Goal: Task Accomplishment & Management: Complete application form

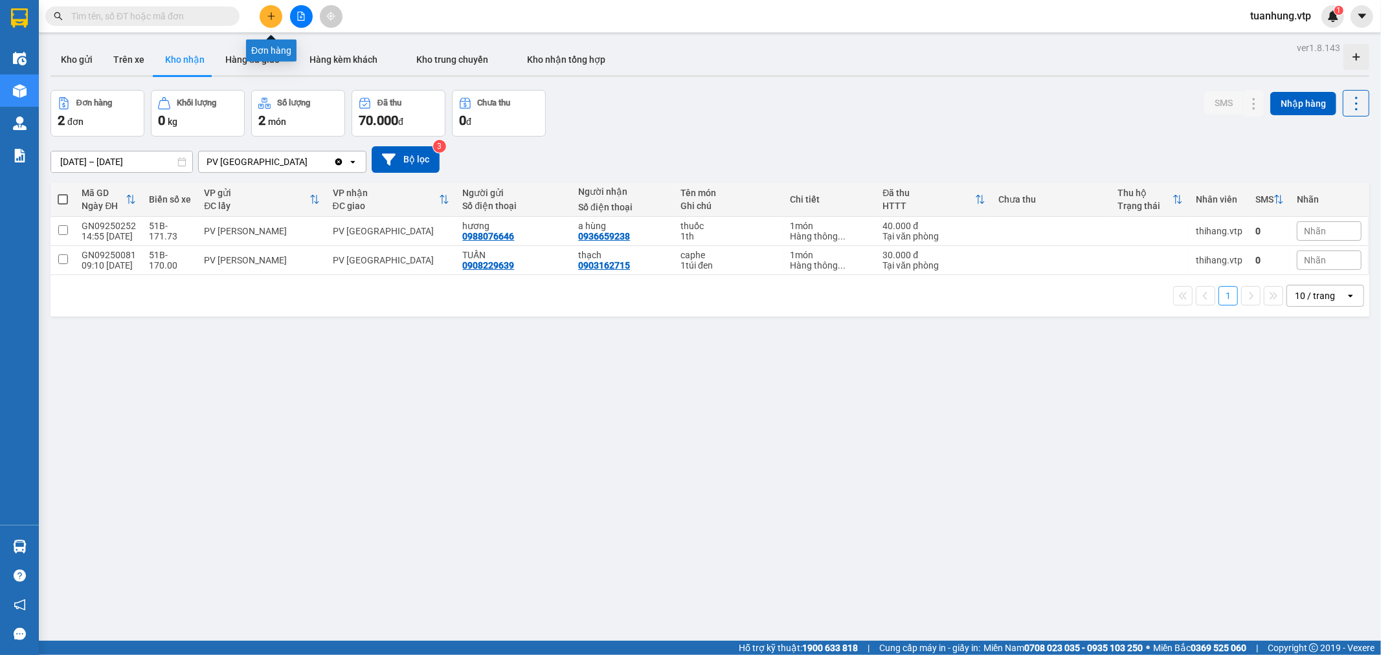
click at [270, 14] on icon "plus" at bounding box center [271, 16] width 9 height 9
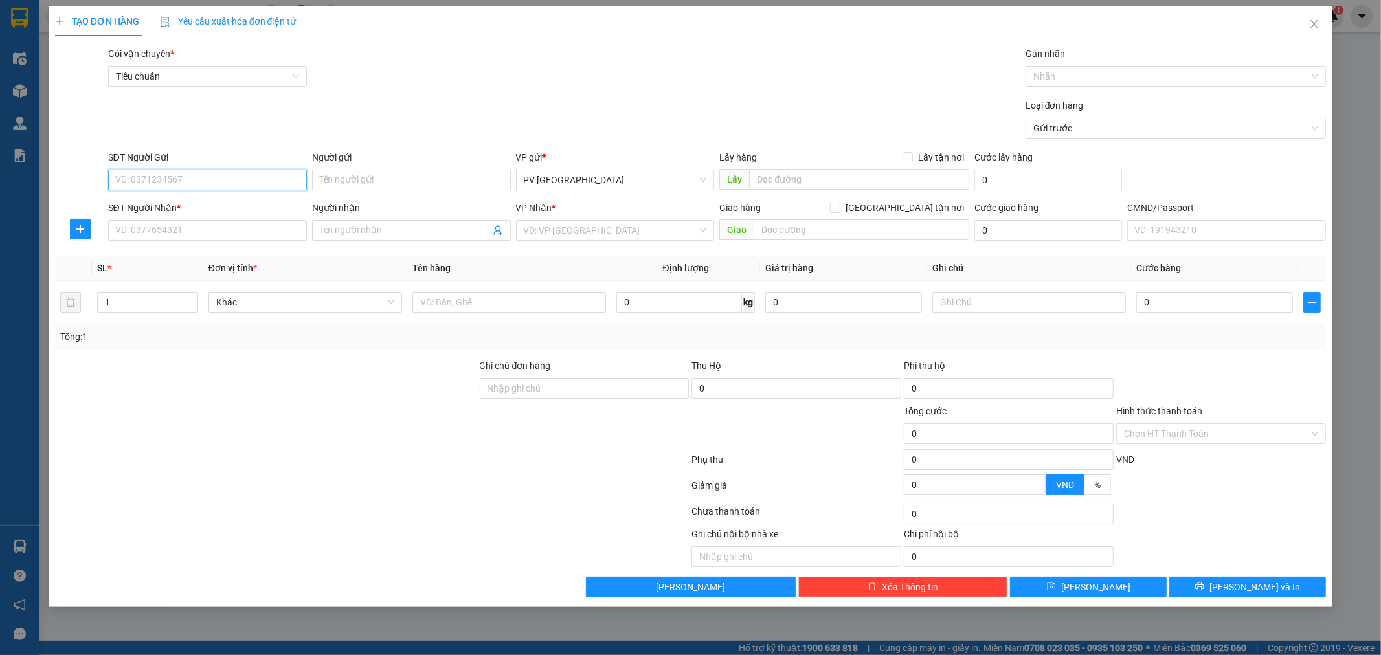
click at [257, 177] on input "SĐT Người Gửi" at bounding box center [207, 180] width 199 height 21
type input "0914924288"
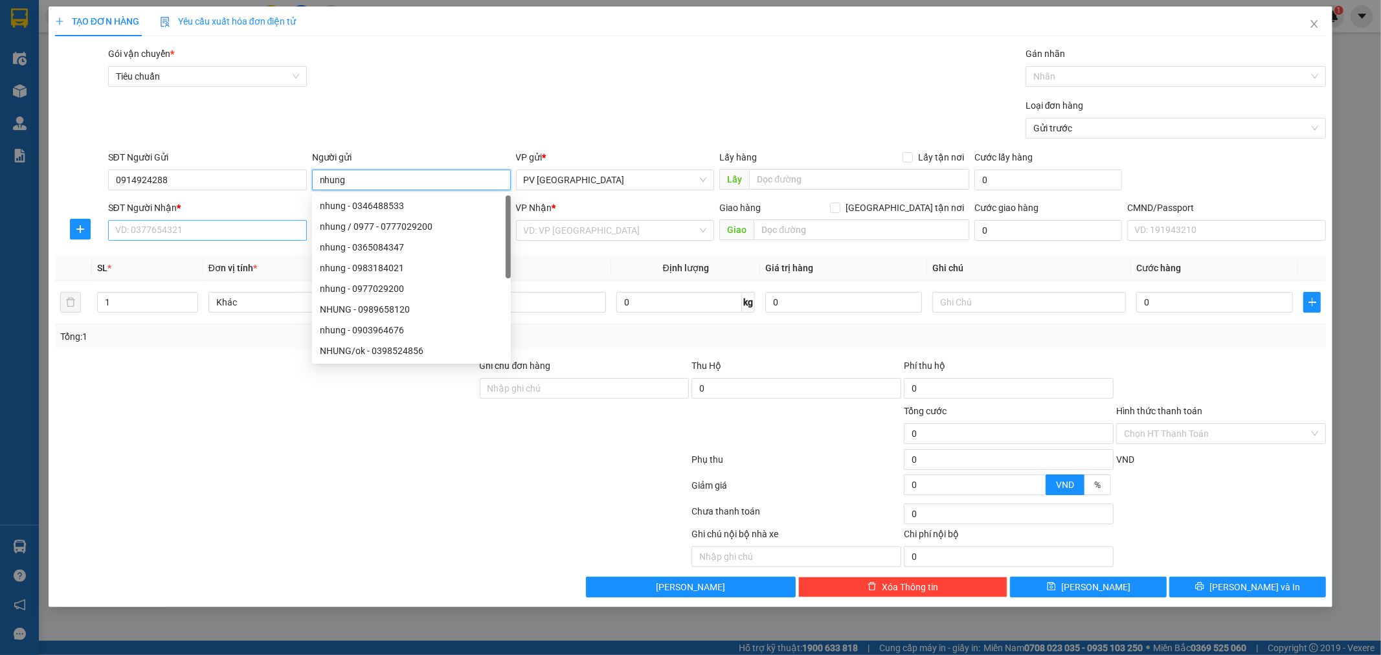
type input "nhung"
click at [269, 223] on input "SĐT Người Nhận *" at bounding box center [207, 230] width 199 height 21
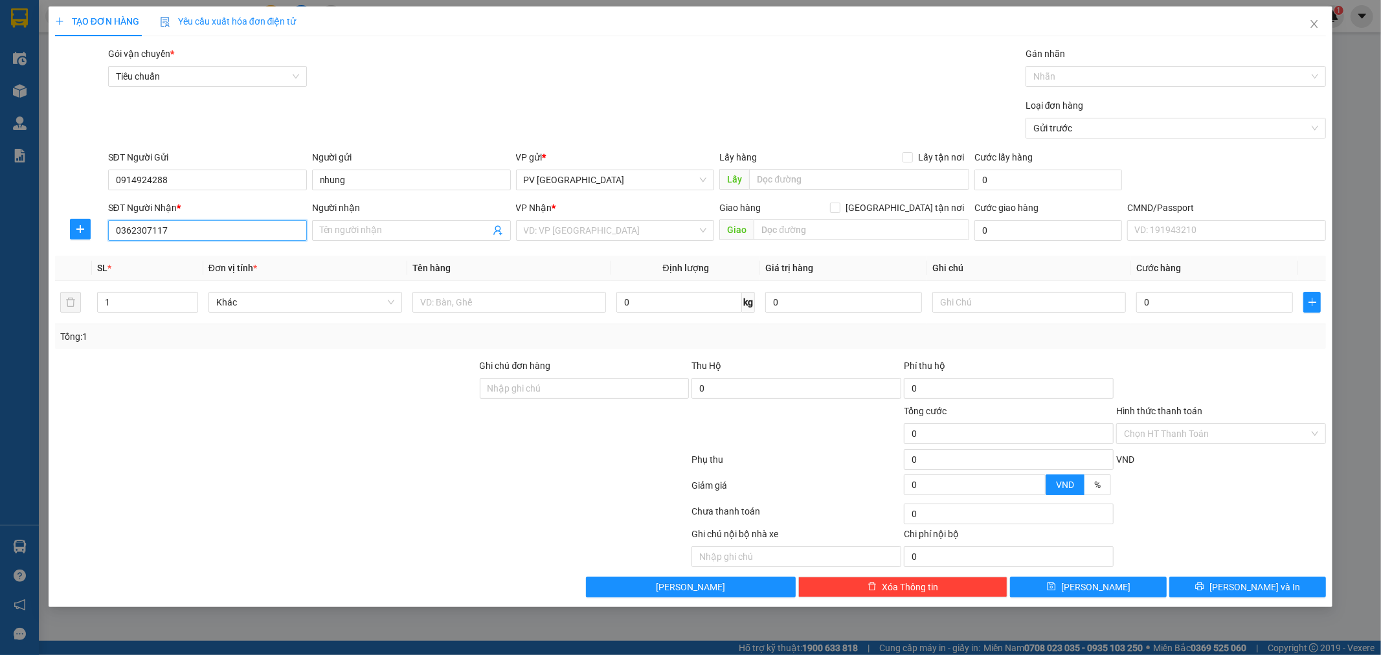
type input "0362307117"
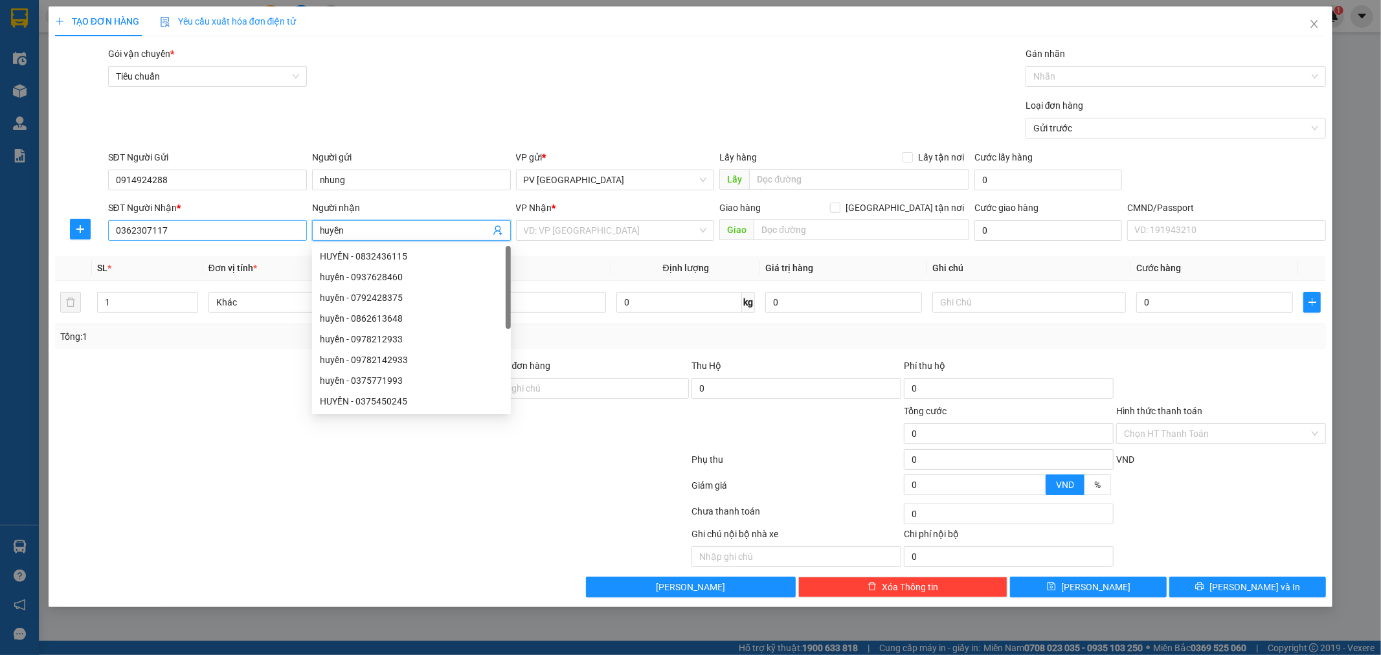
type input "huyền"
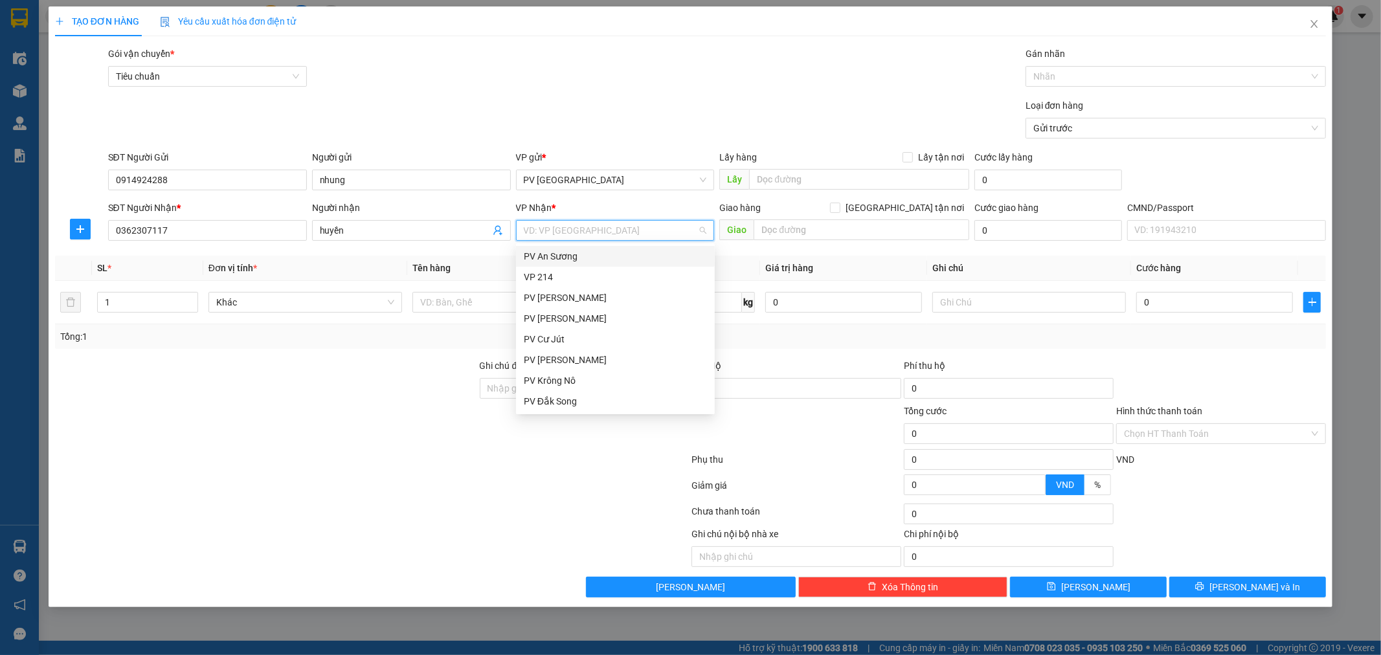
type input "g"
type input "DM"
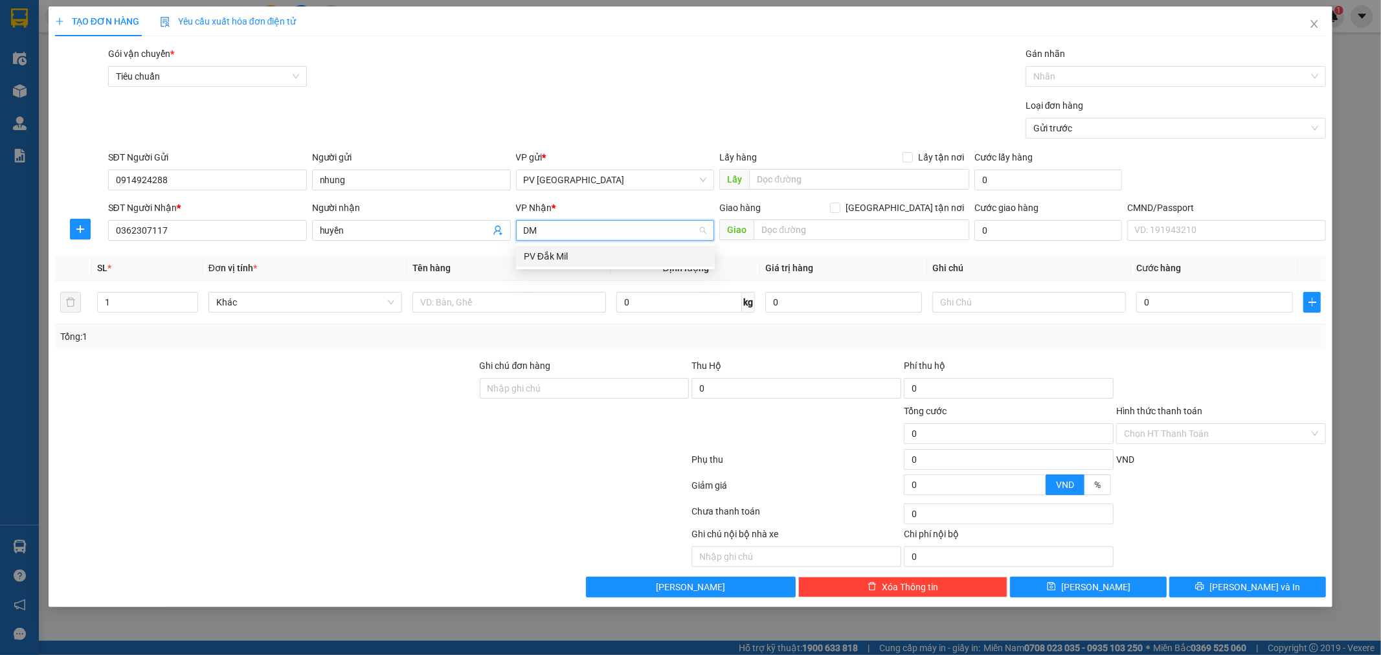
click at [606, 260] on div "PV Đắk Mil" at bounding box center [615, 256] width 183 height 14
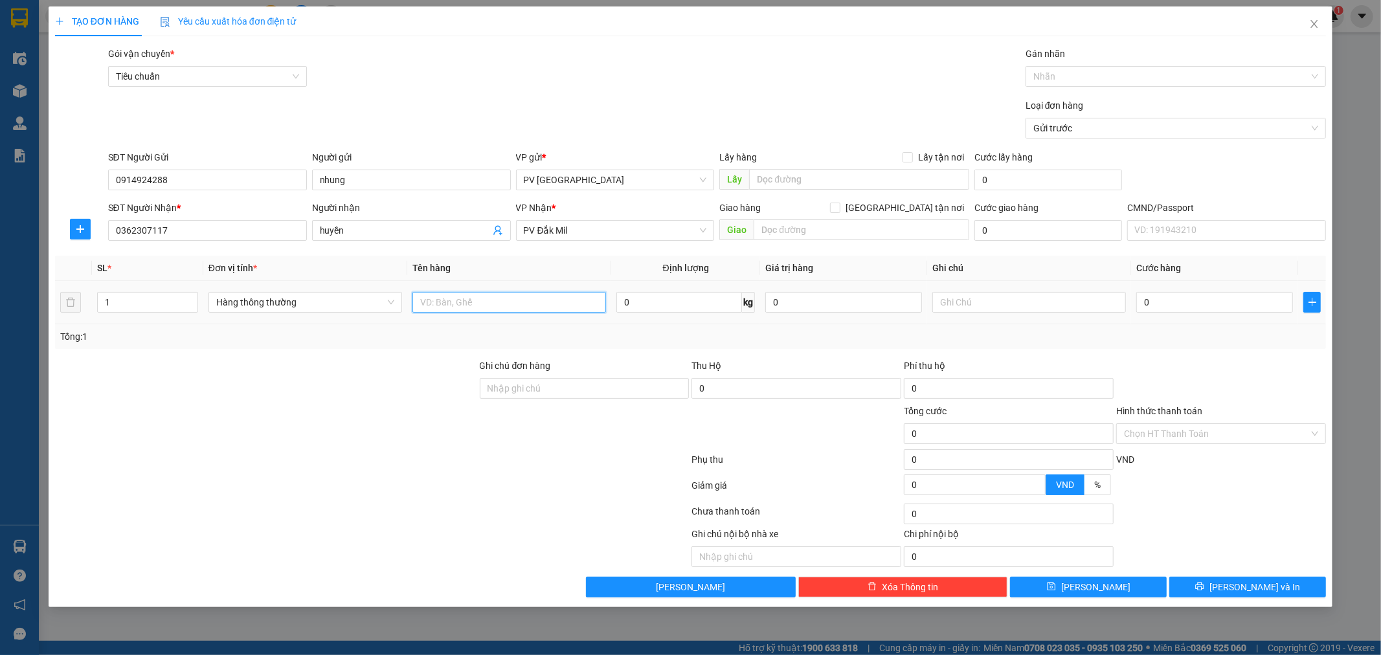
click at [488, 311] on input "text" at bounding box center [509, 302] width 194 height 21
click at [111, 303] on input "1" at bounding box center [148, 302] width 100 height 19
type input "8"
type input "t"
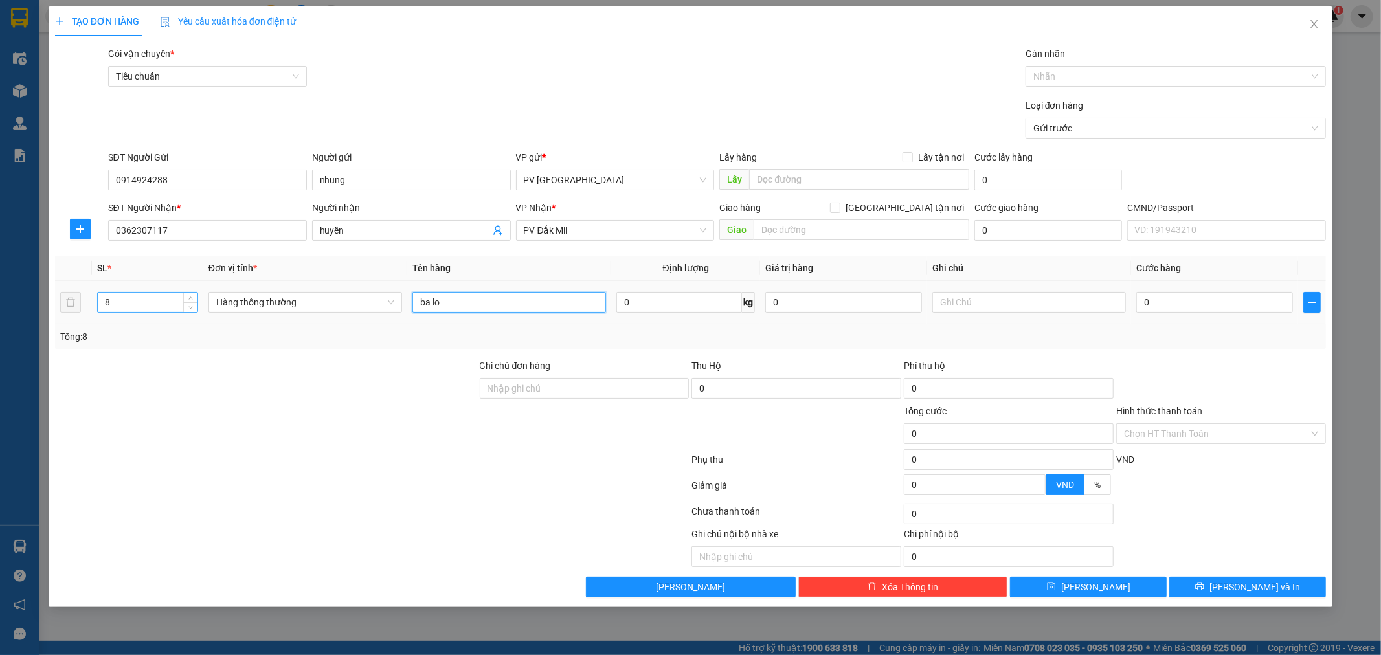
type input "ba lo"
type input "t"
type input "8"
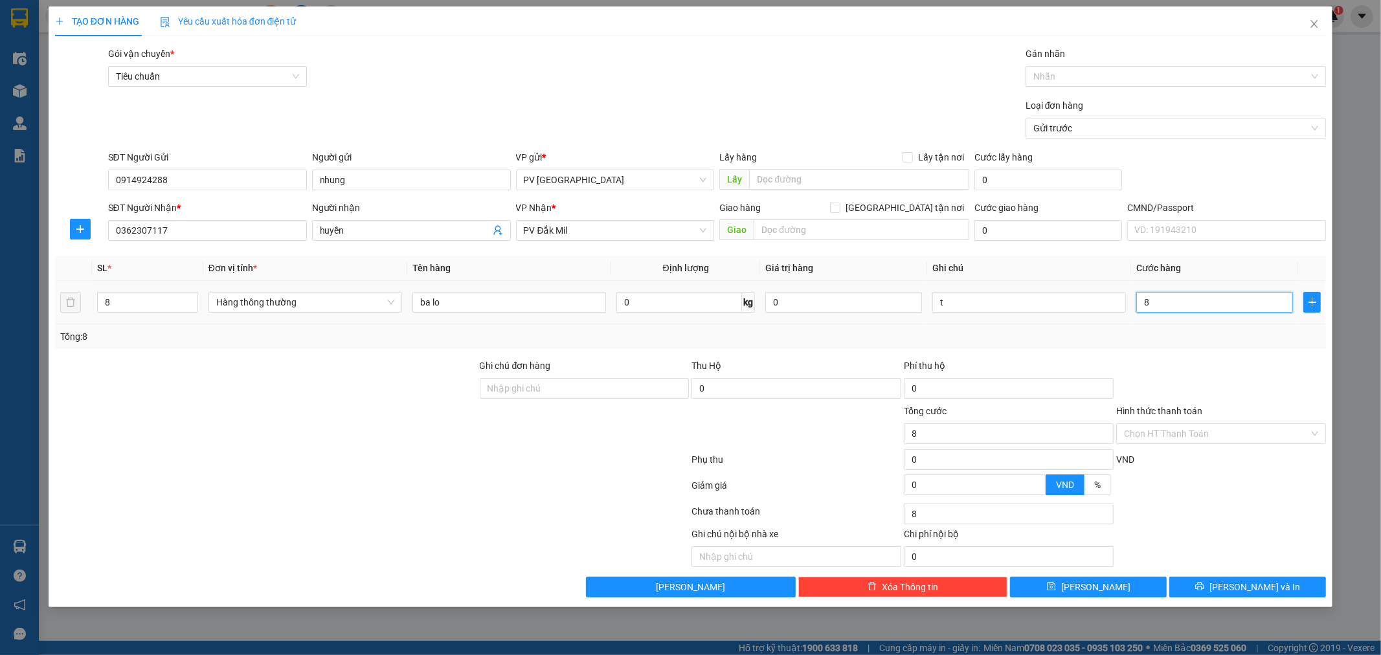
type input "80"
type input "800"
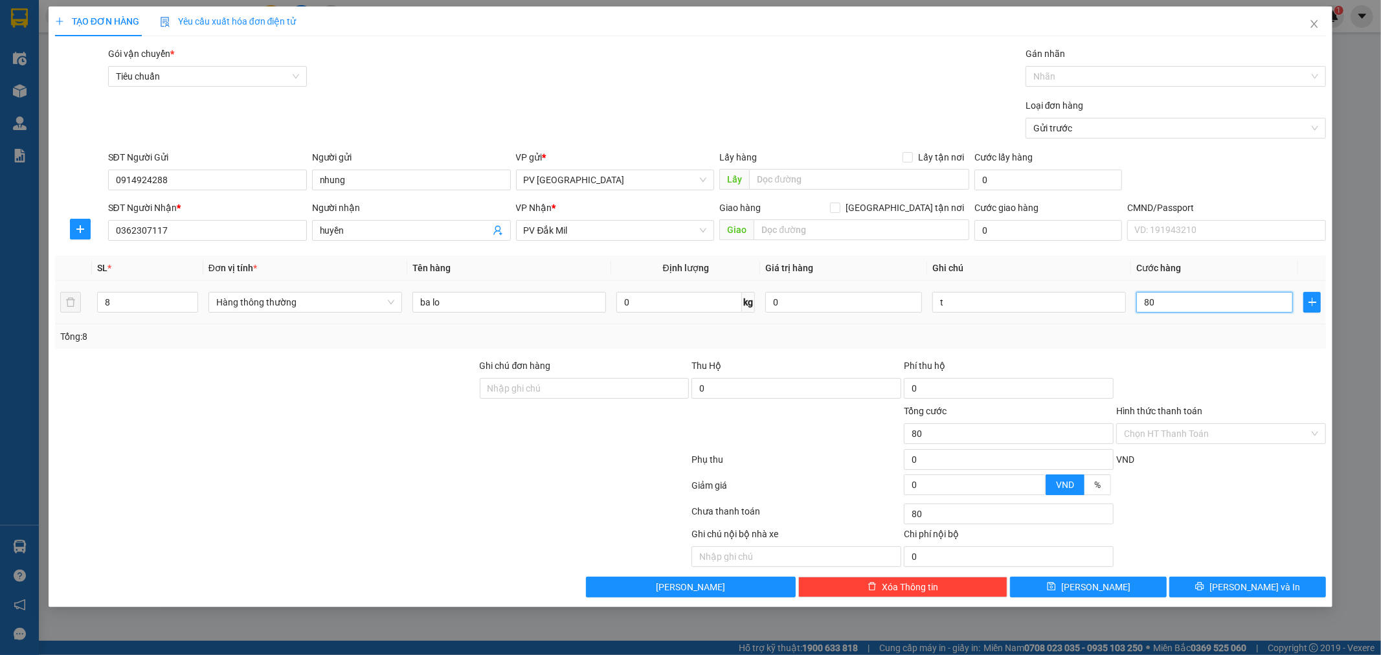
type input "800"
type input "8.000"
type input "80.000"
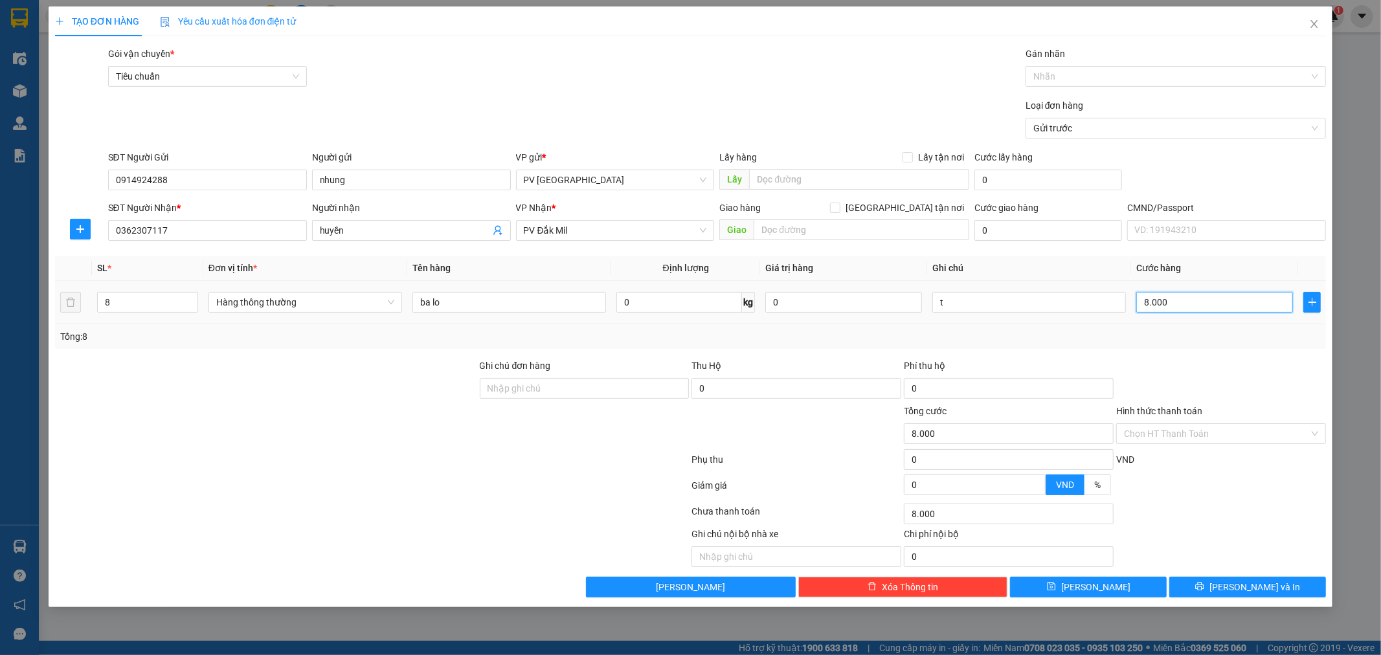
type input "80.000"
click at [816, 225] on input "text" at bounding box center [861, 229] width 216 height 21
type input "[GEOGRAPHIC_DATA] tận nơi"
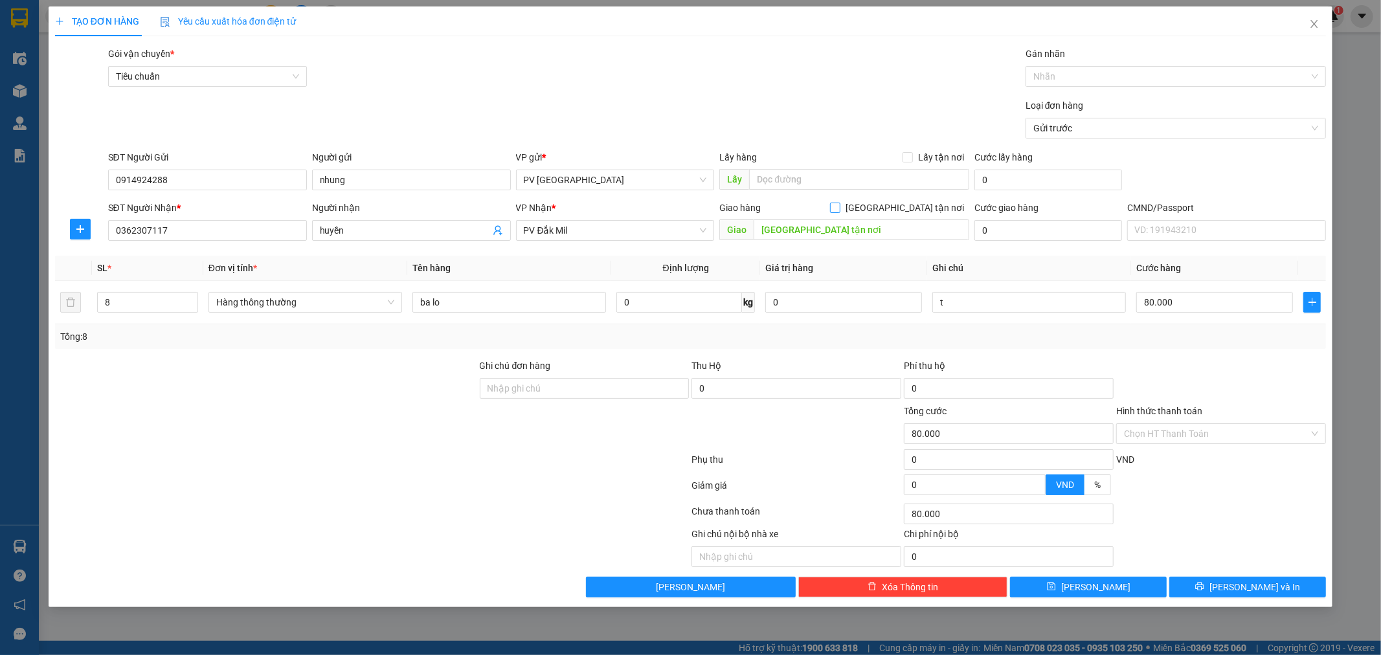
click at [839, 210] on input "[GEOGRAPHIC_DATA] tận nơi" at bounding box center [834, 207] width 9 height 9
checkbox input "true"
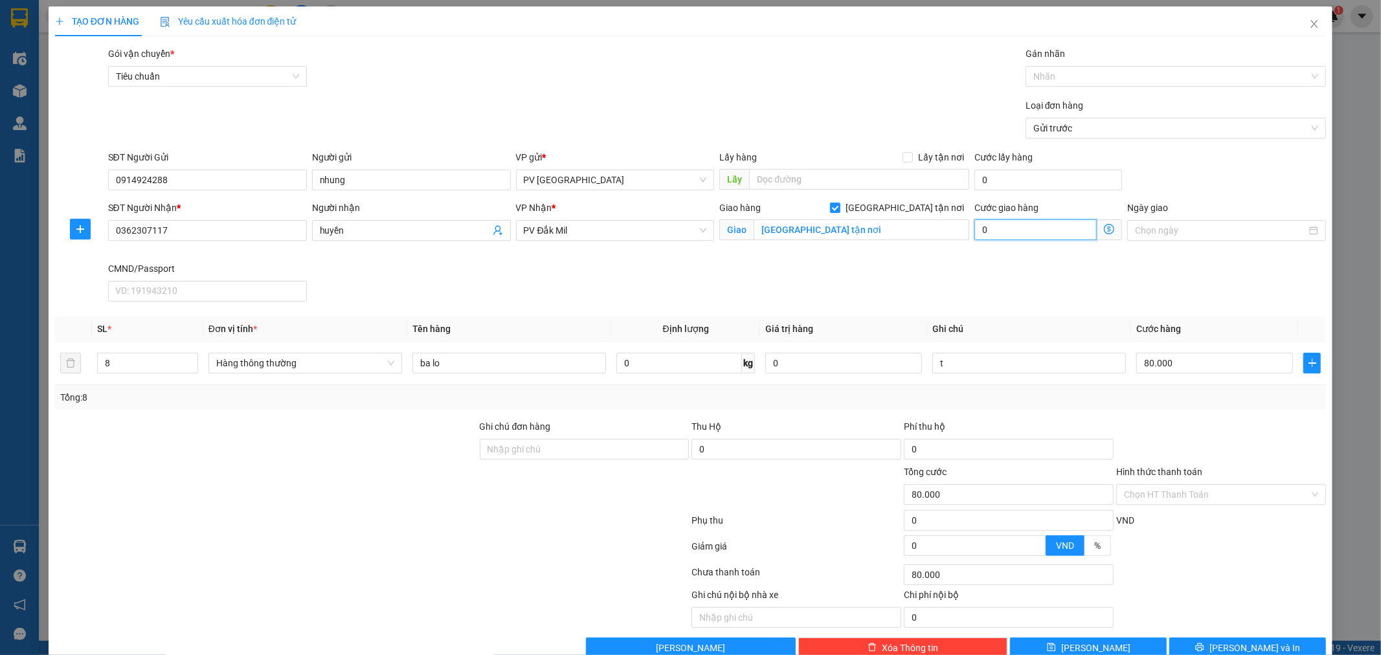
click at [1007, 231] on input "0" at bounding box center [1035, 229] width 122 height 21
click at [1142, 365] on input "80.000" at bounding box center [1214, 363] width 157 height 21
type input "5"
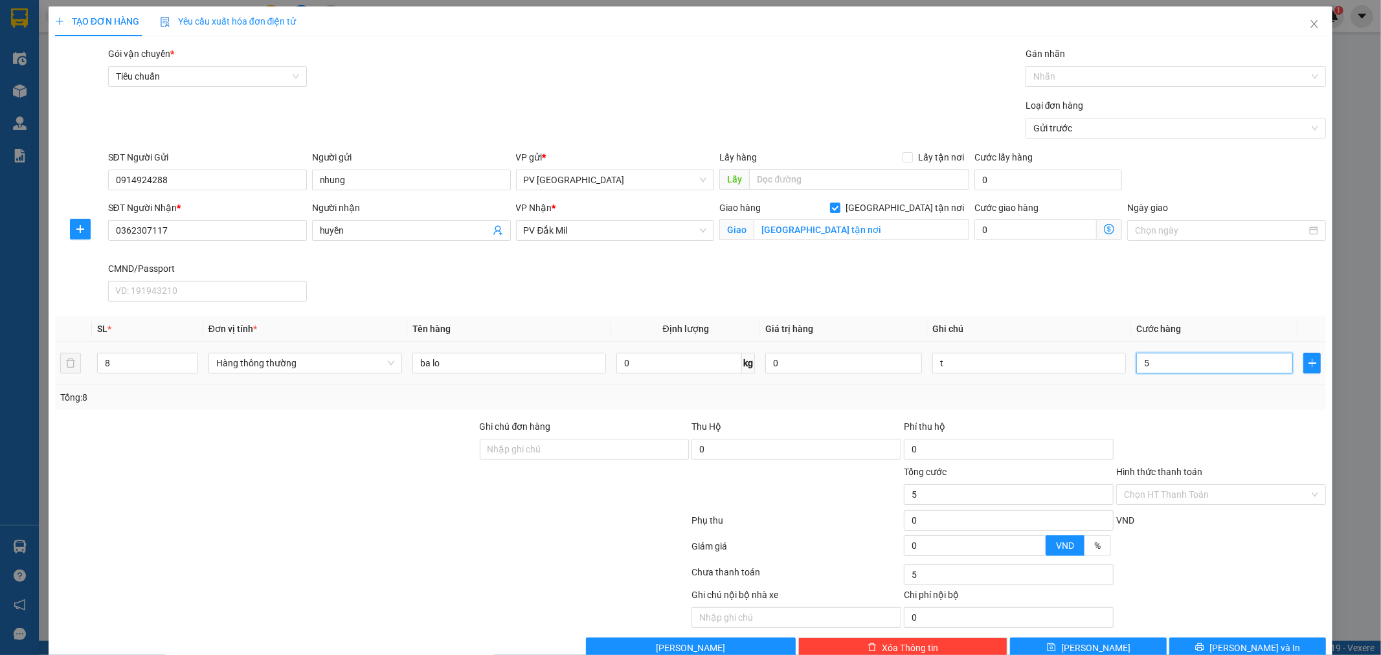
type input "56"
type input "560"
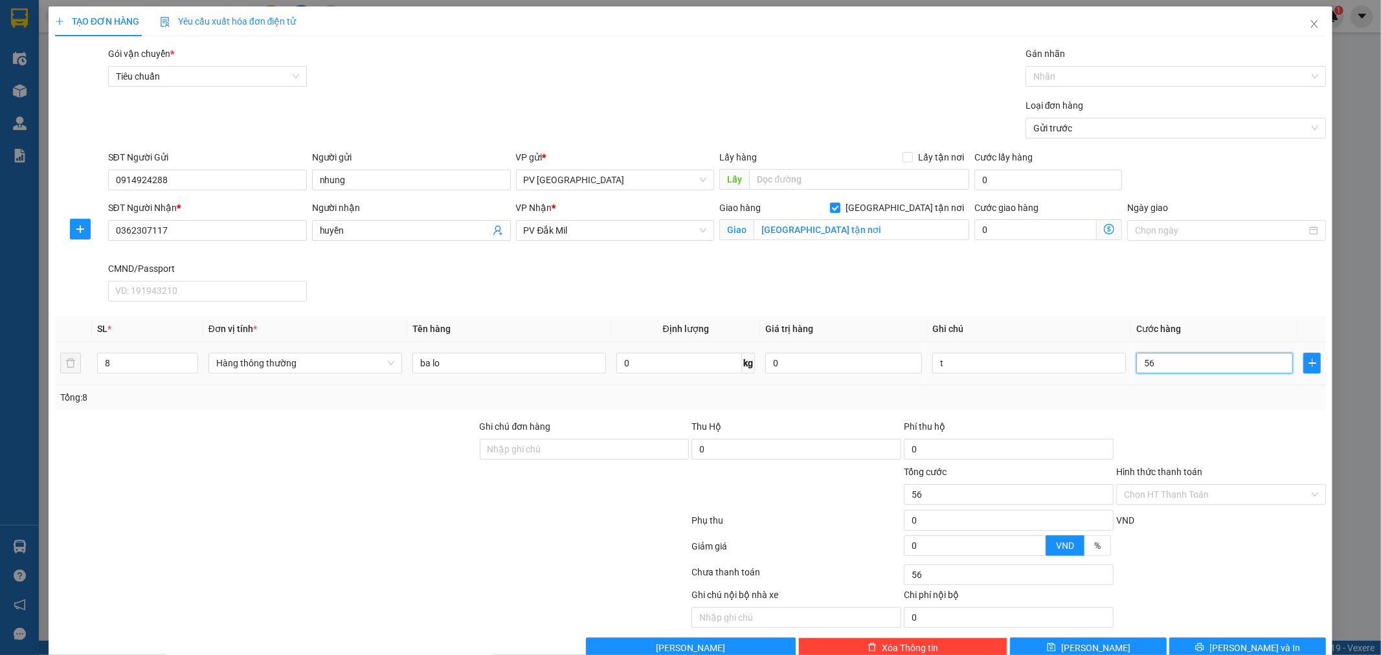
type input "560"
type input "5.600"
type input "56.000"
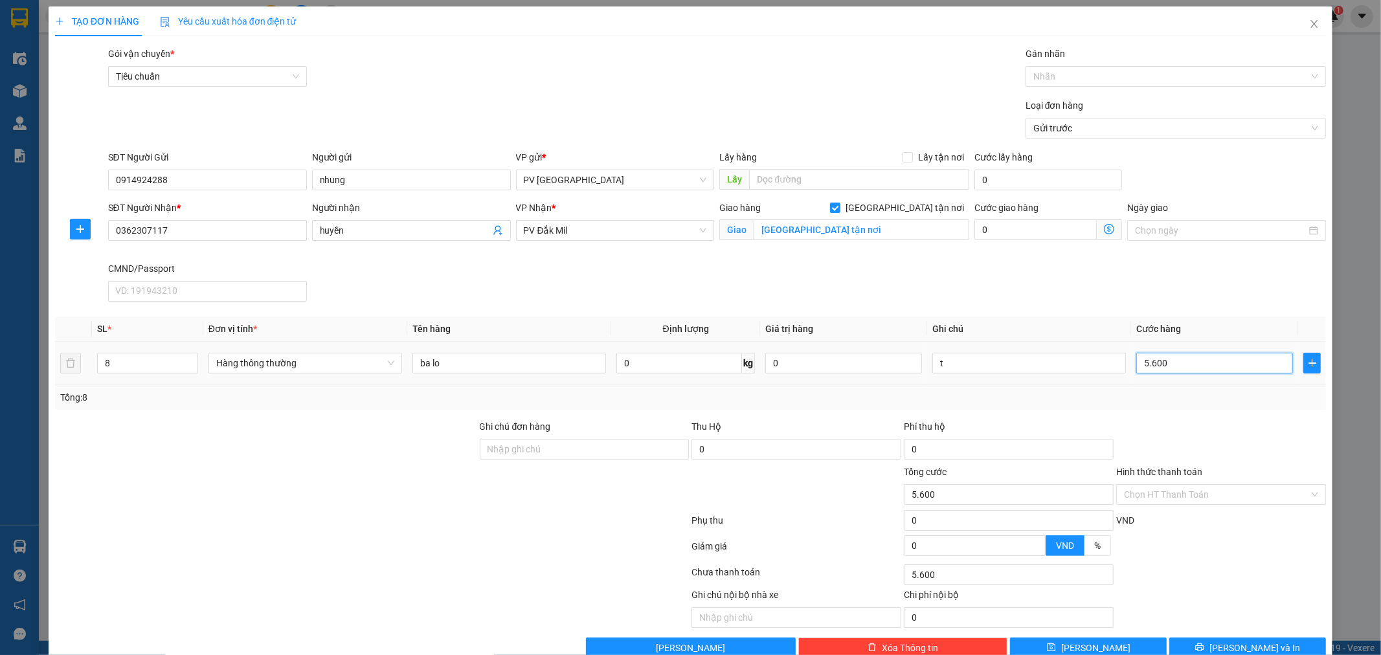
type input "56.000"
type input "5.600"
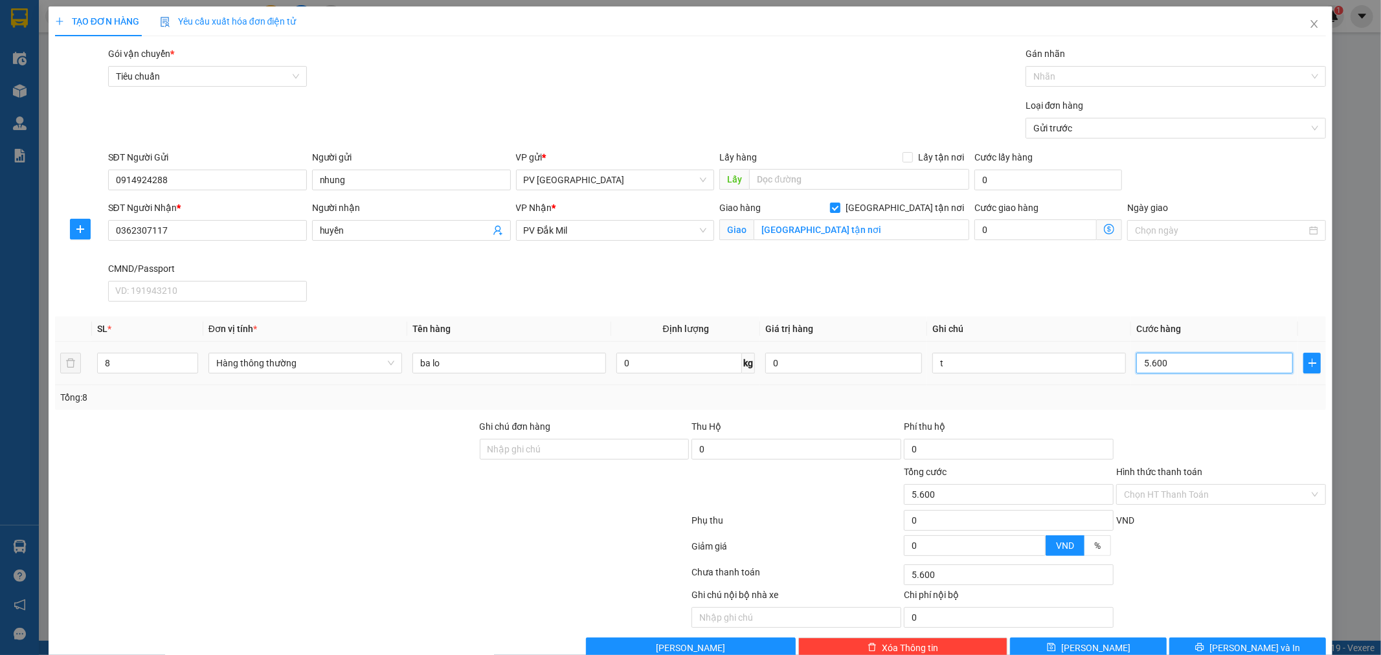
type input "560"
type input "56"
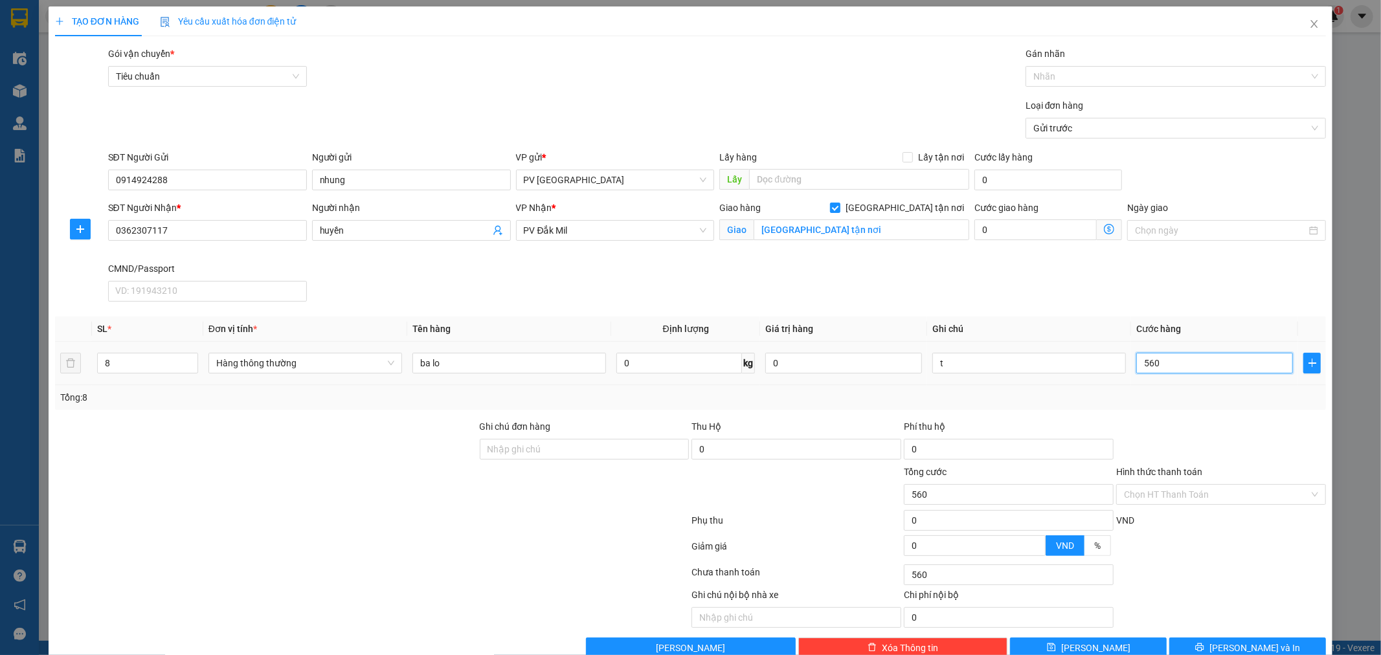
type input "56"
type input "5"
type input "55"
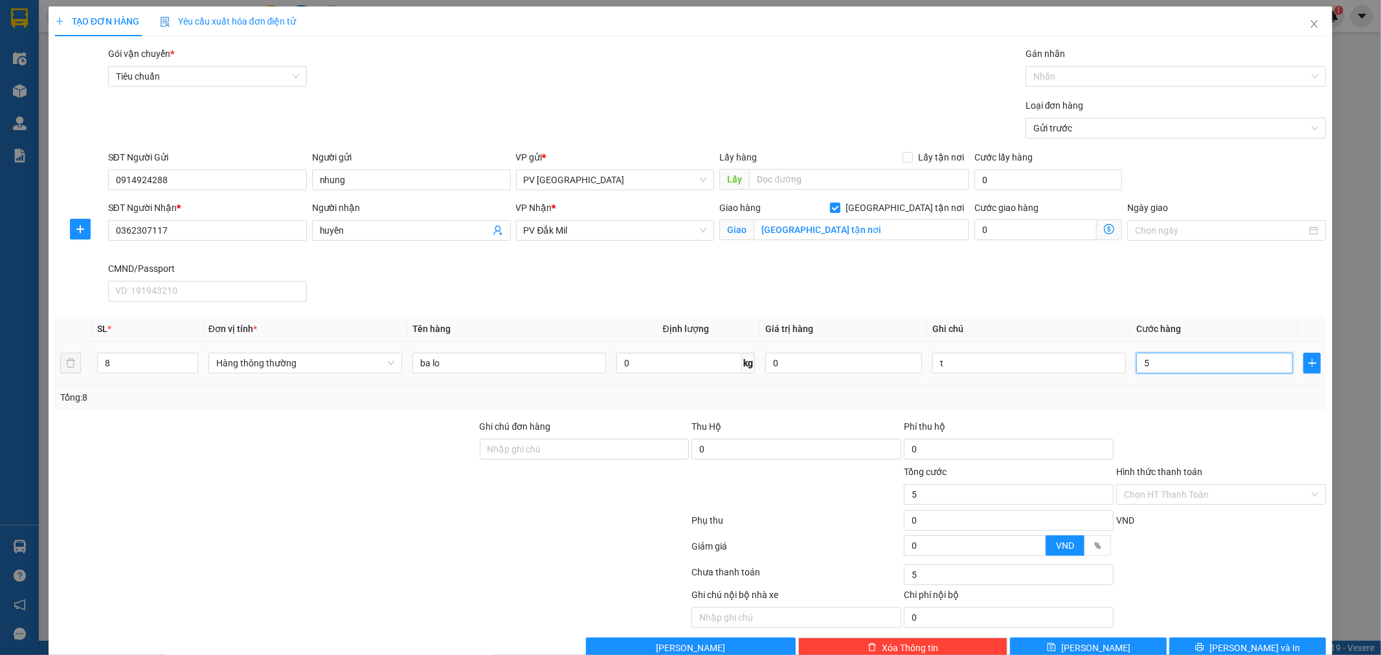
type input "55"
type input "550"
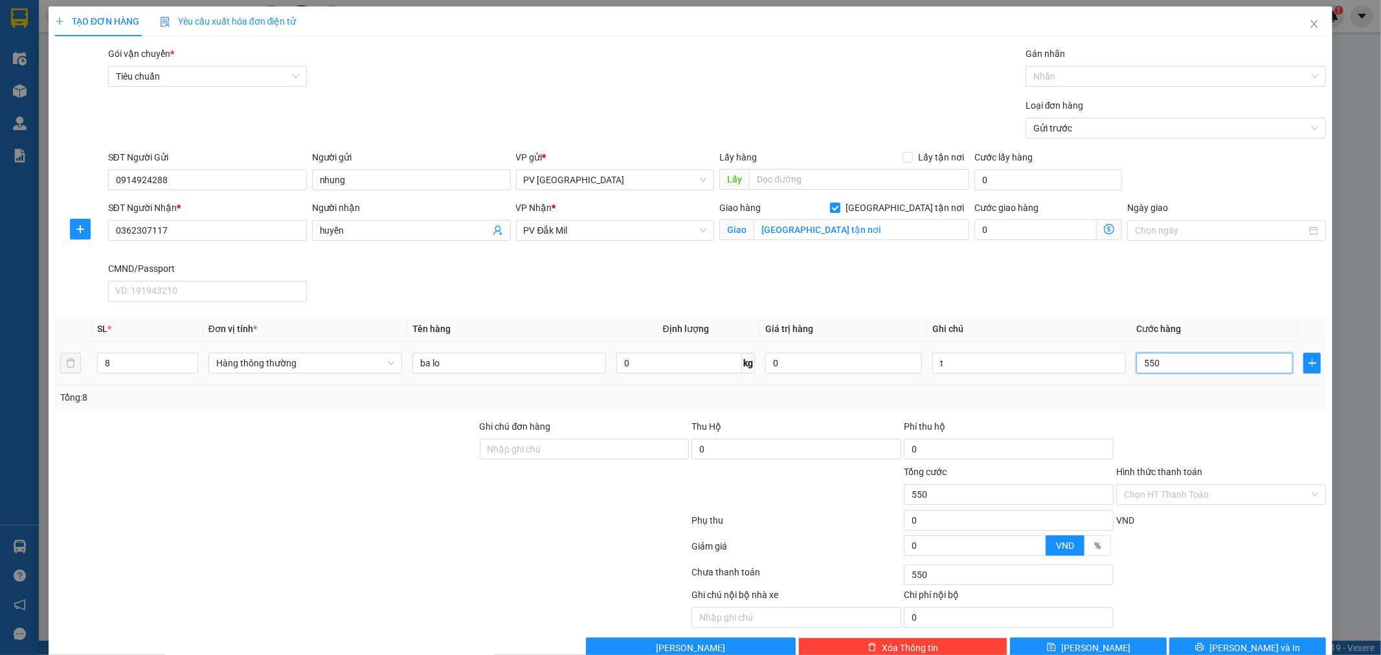
type input "5.500"
type input "55.000"
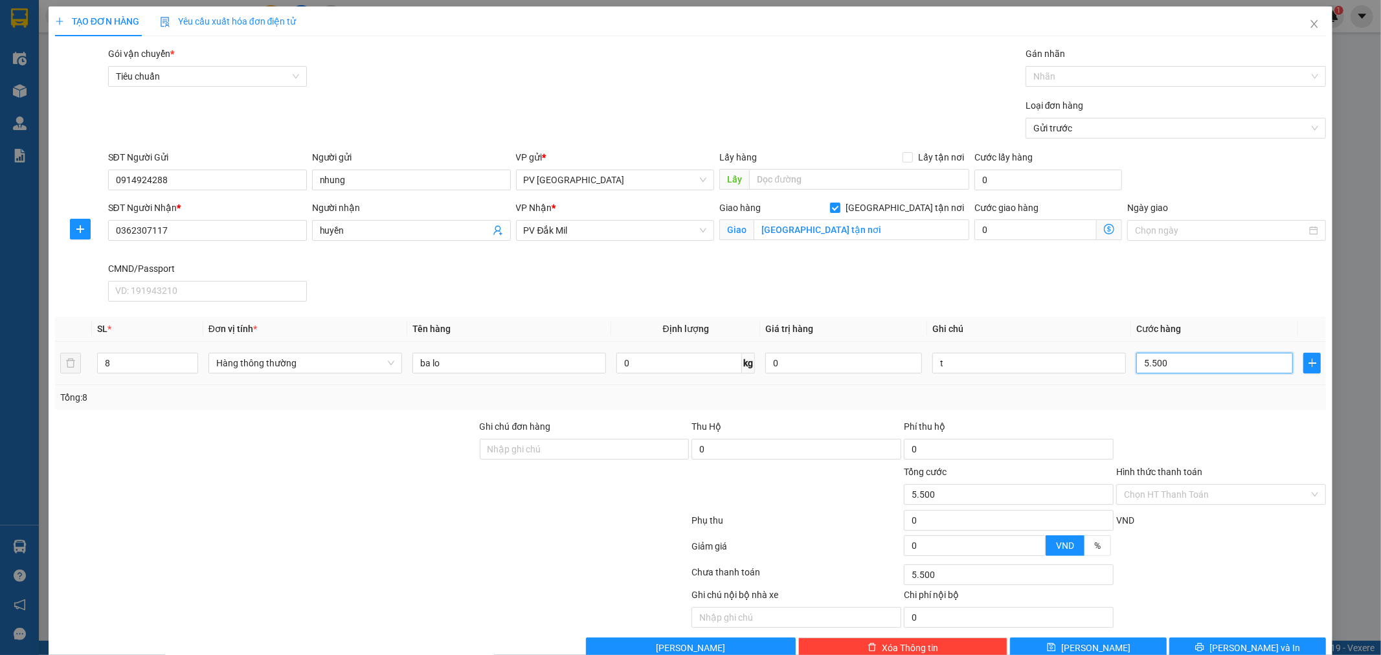
type input "55.000"
type input "550.000"
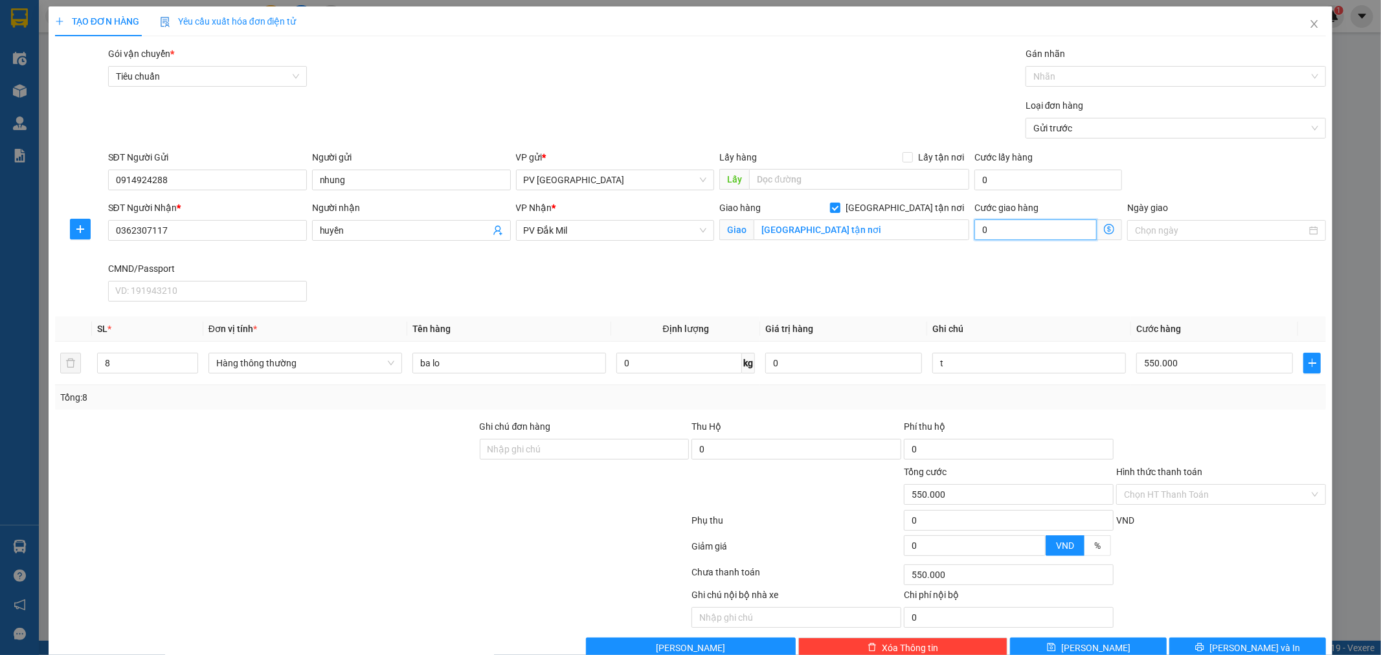
click at [974, 230] on input "0" at bounding box center [1035, 229] width 122 height 21
type input "550.002"
type input "2"
type input "550.025"
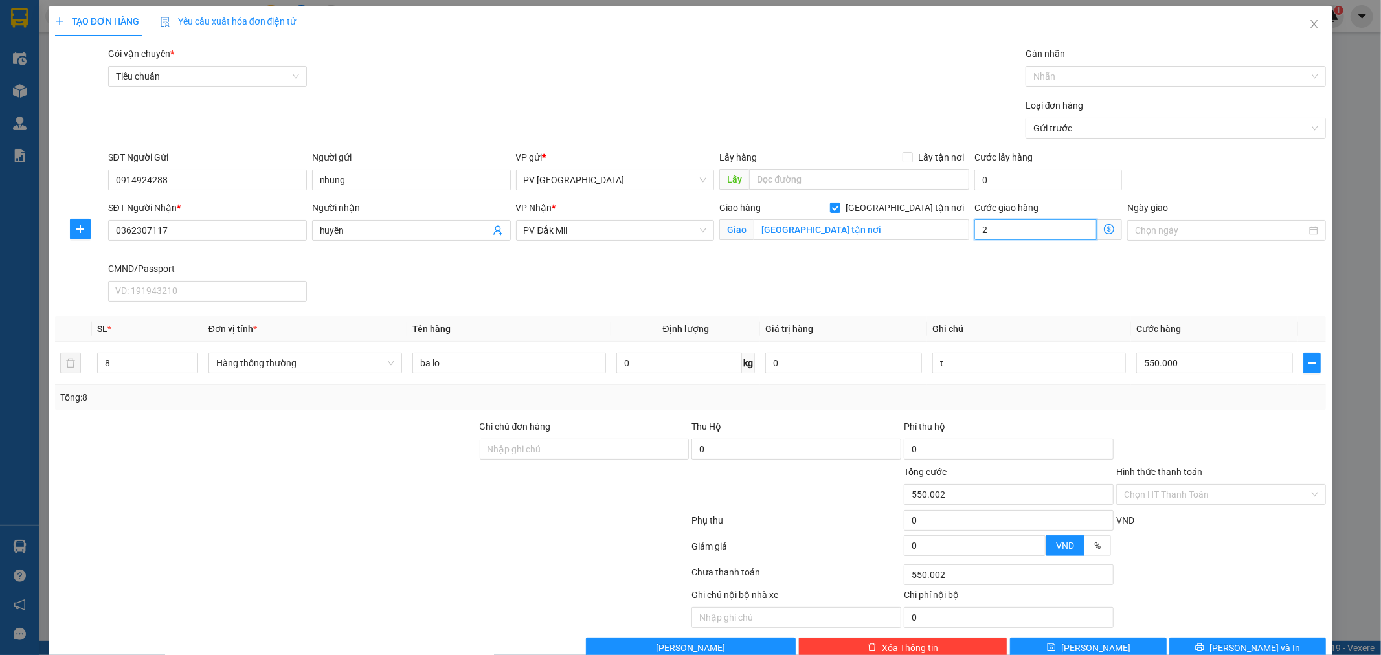
type input "550.025"
type input "25"
type input "550.250"
type input "250"
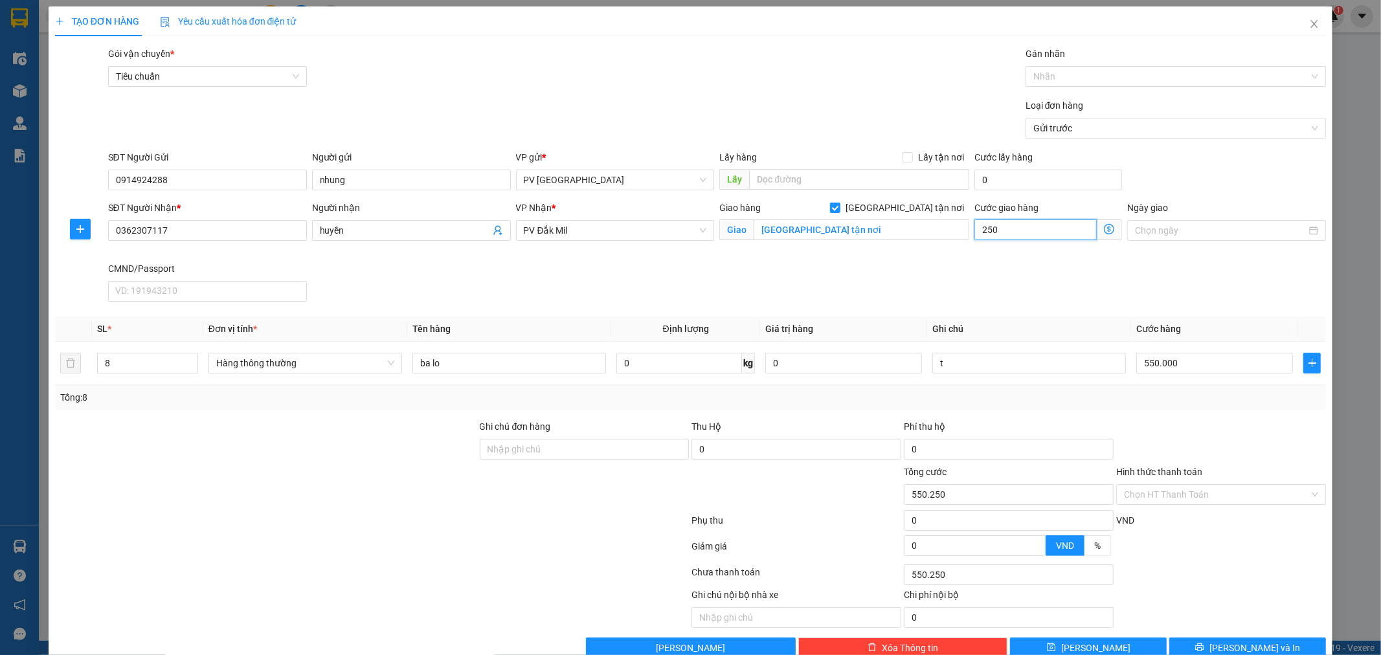
type input "552.500"
type input "2.500"
type input "575.000"
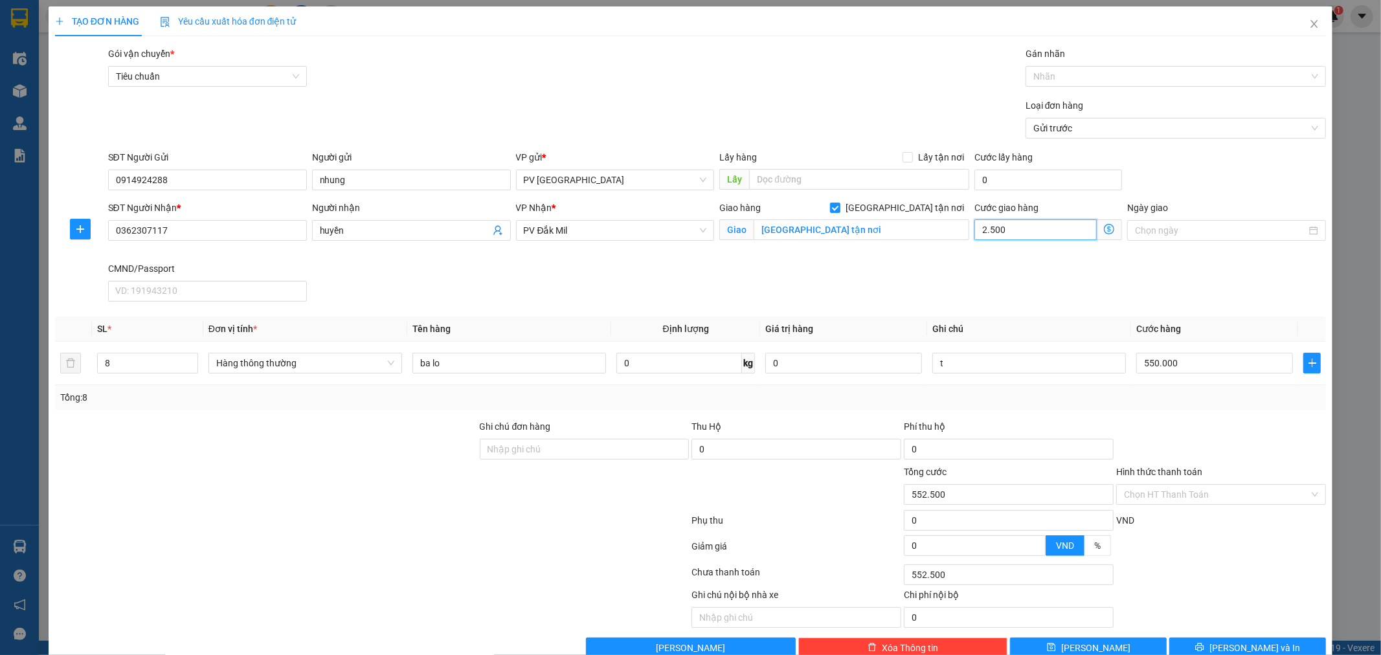
type input "25.000"
type input "800.000"
type input "250.000"
click at [1027, 379] on td "t" at bounding box center [1029, 363] width 204 height 43
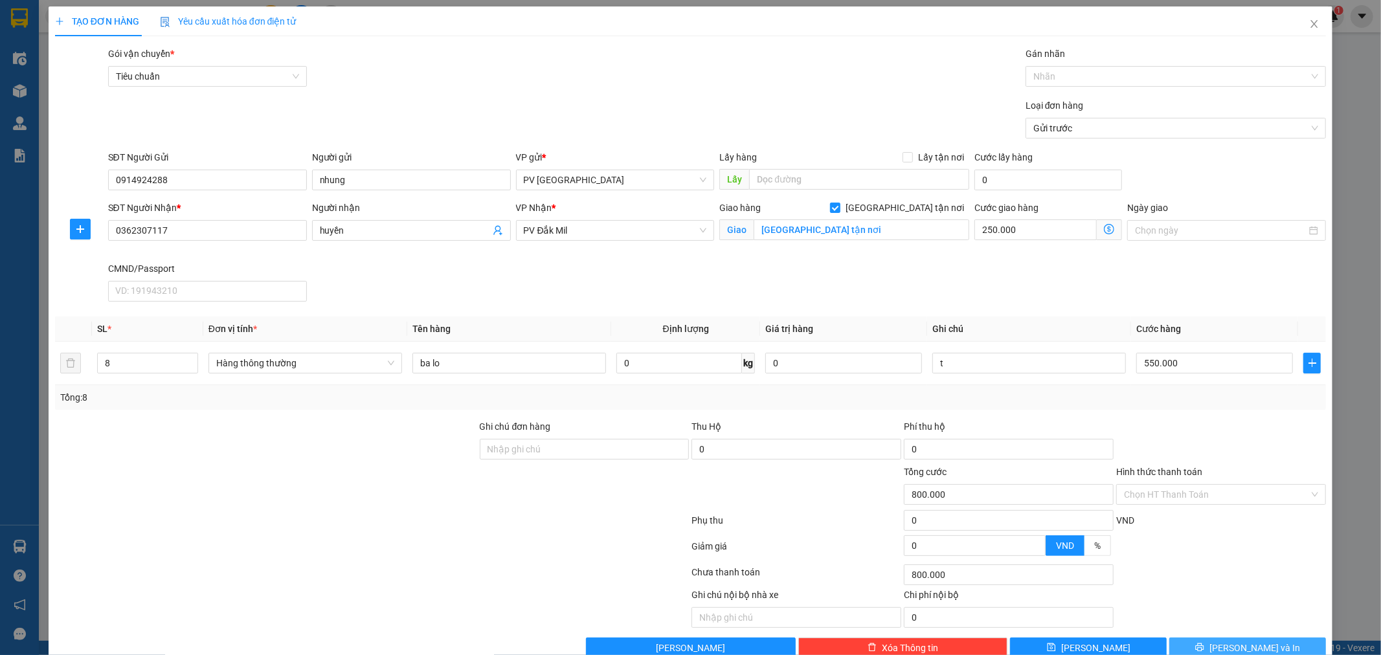
click at [1205, 643] on button "[PERSON_NAME] và In" at bounding box center [1247, 648] width 157 height 21
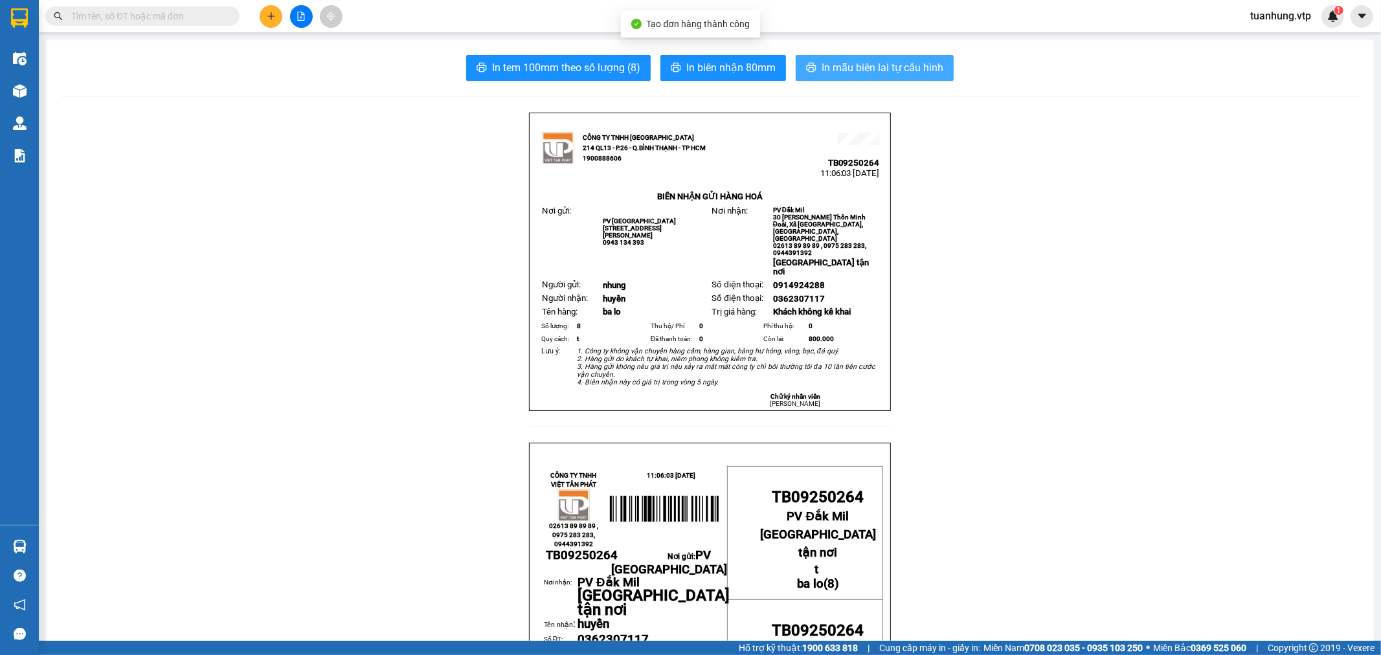
click at [860, 66] on span "In mẫu biên lai tự cấu hình" at bounding box center [882, 68] width 122 height 16
click at [902, 71] on span "In mẫu biên lai tự cấu hình" at bounding box center [882, 68] width 122 height 16
click at [876, 58] on button "In mẫu biên lai tự cấu hình" at bounding box center [875, 68] width 158 height 26
click at [272, 12] on icon "plus" at bounding box center [271, 16] width 9 height 9
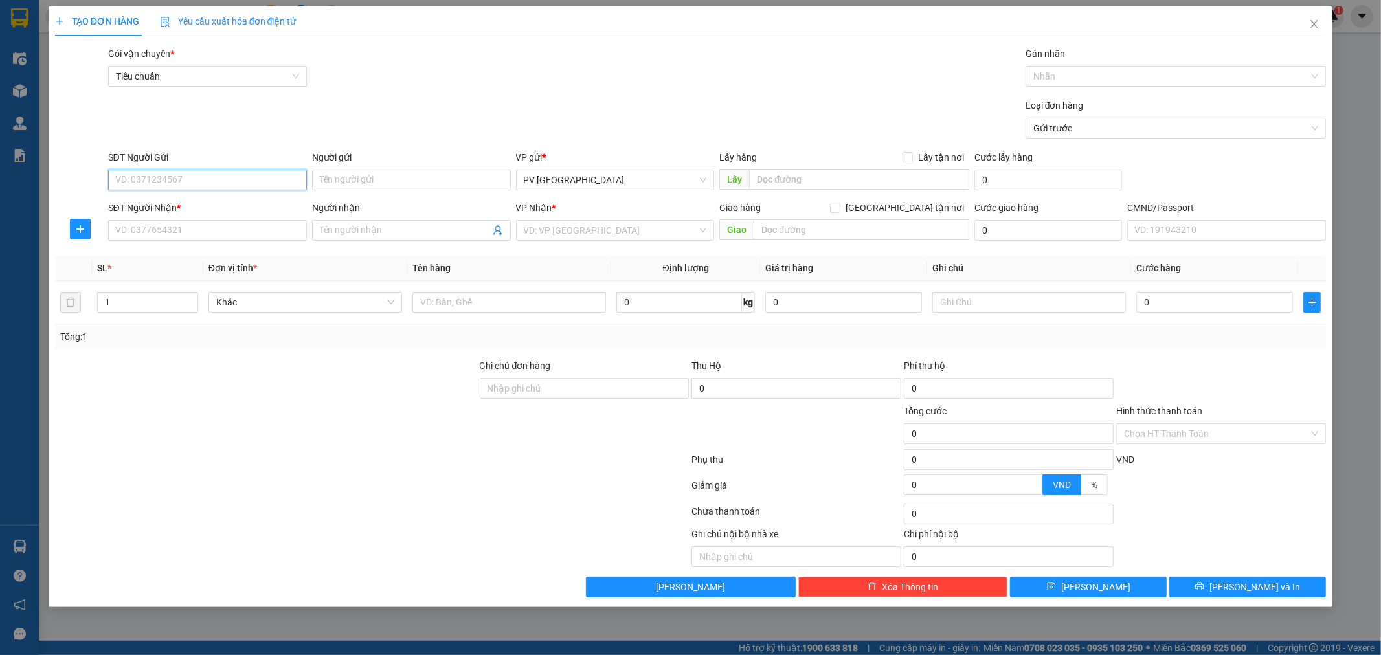
click at [252, 177] on input "SĐT Người Gửi" at bounding box center [207, 180] width 199 height 21
type input "0933360052"
type input "cảm"
drag, startPoint x: 166, startPoint y: 180, endPoint x: 105, endPoint y: 201, distance: 64.5
click at [105, 201] on form "SĐT Người Gửi 0933360052 0933360052 Người gửi cảm VP gửi * PV Tân Bình Lấy hàng…" at bounding box center [690, 198] width 1271 height 96
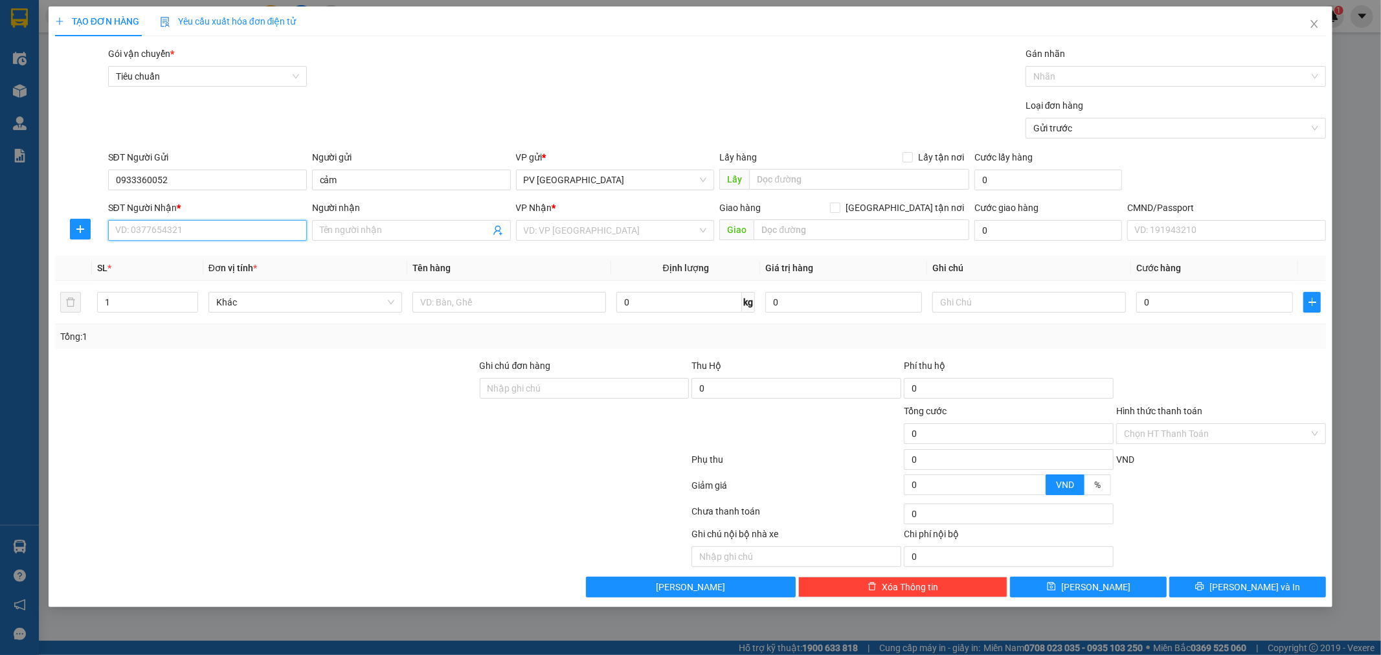
click at [222, 236] on input "SĐT Người Nhận *" at bounding box center [207, 230] width 199 height 21
type input "0969230909"
type input "quốc"
click at [564, 227] on input "search" at bounding box center [611, 230] width 174 height 19
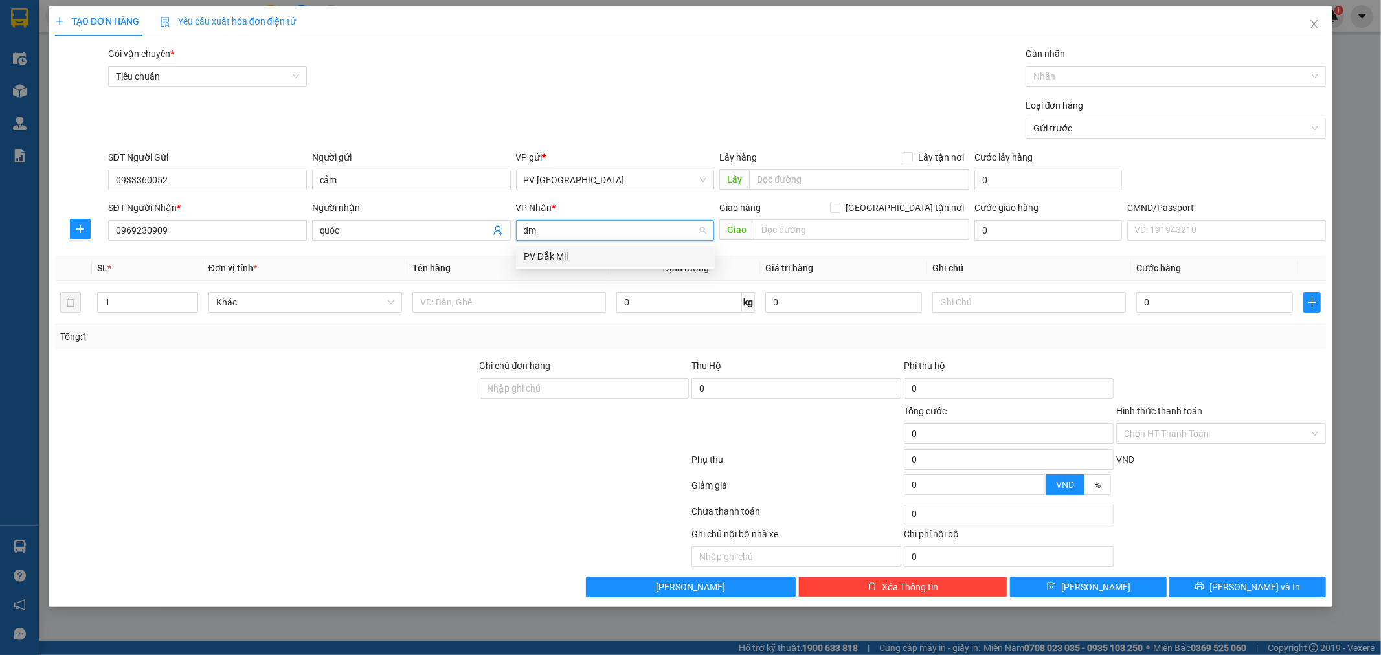
type input "dm"
click at [520, 312] on input "text" at bounding box center [509, 302] width 194 height 21
type input "lk"
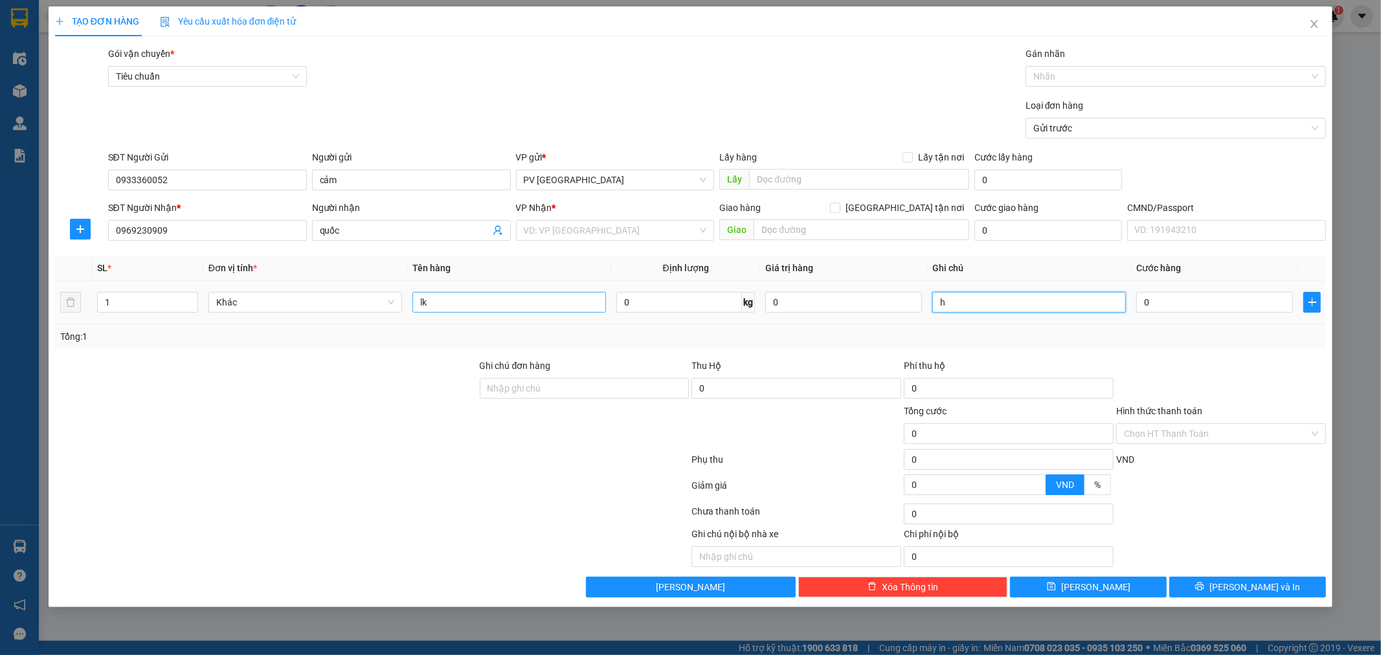
type input "h"
type input "4"
type input "40"
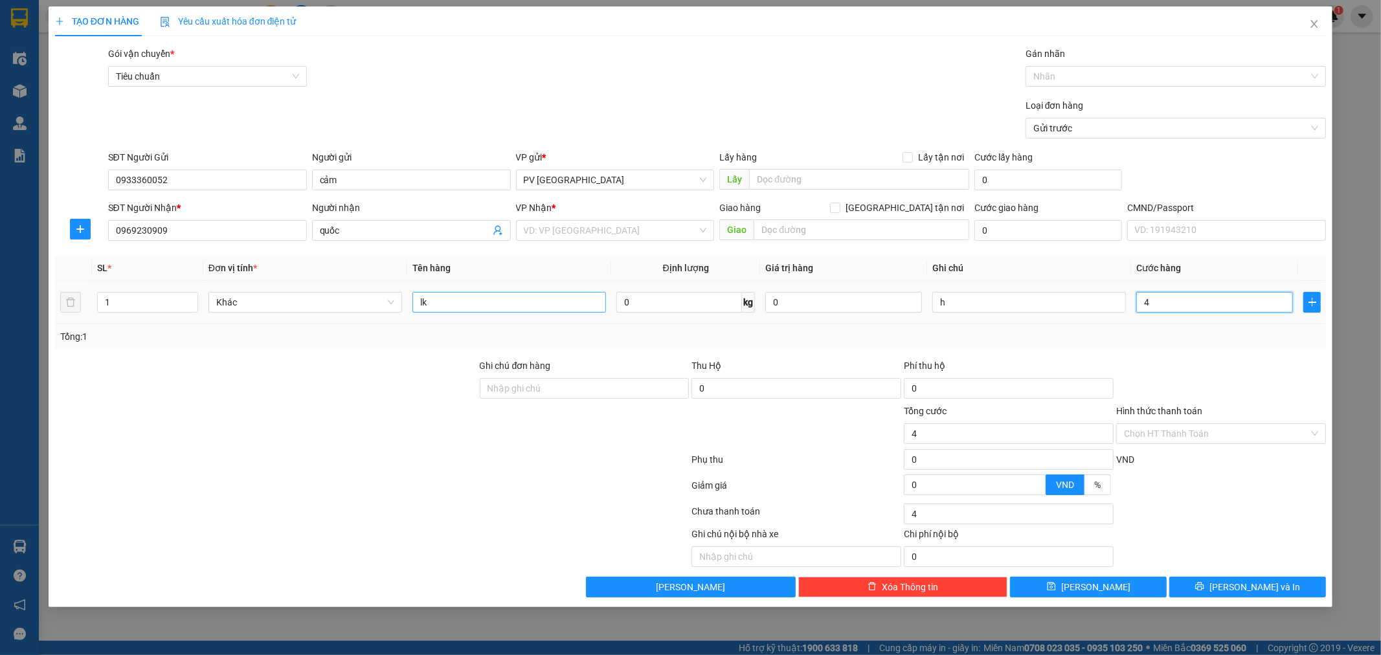
type input "40"
type input "400"
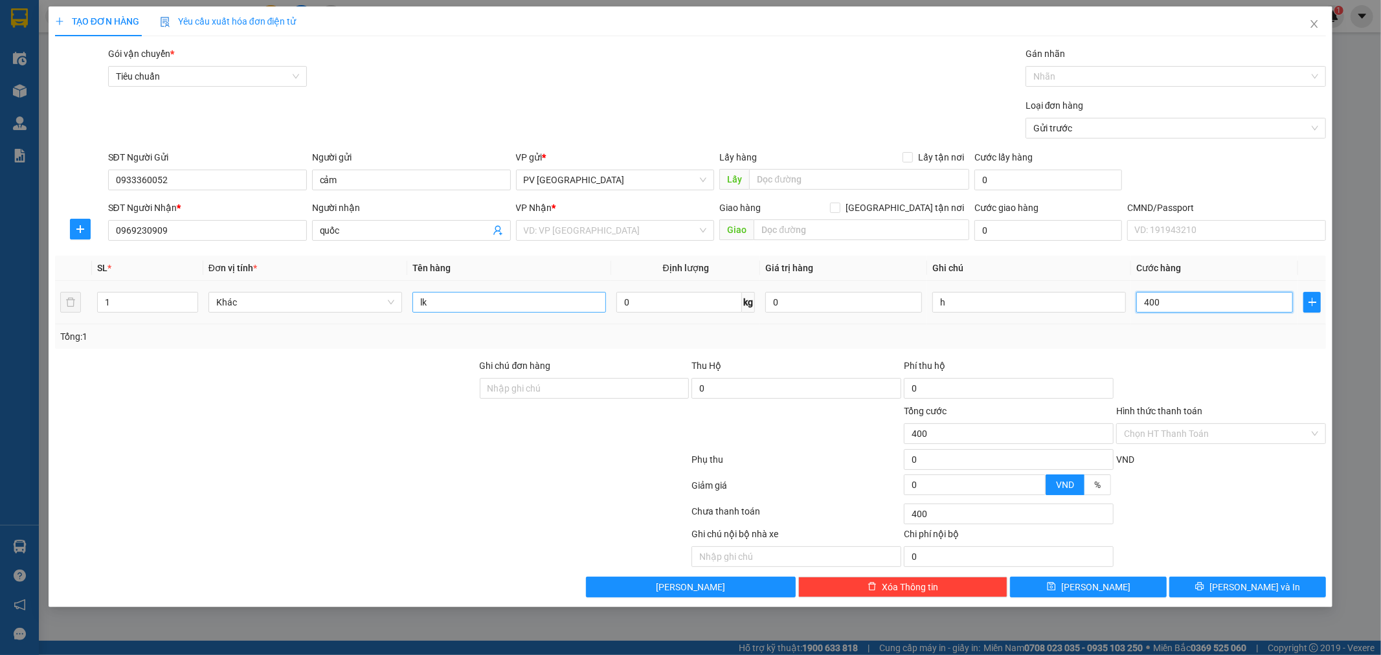
type input "4.000"
type input "40.000"
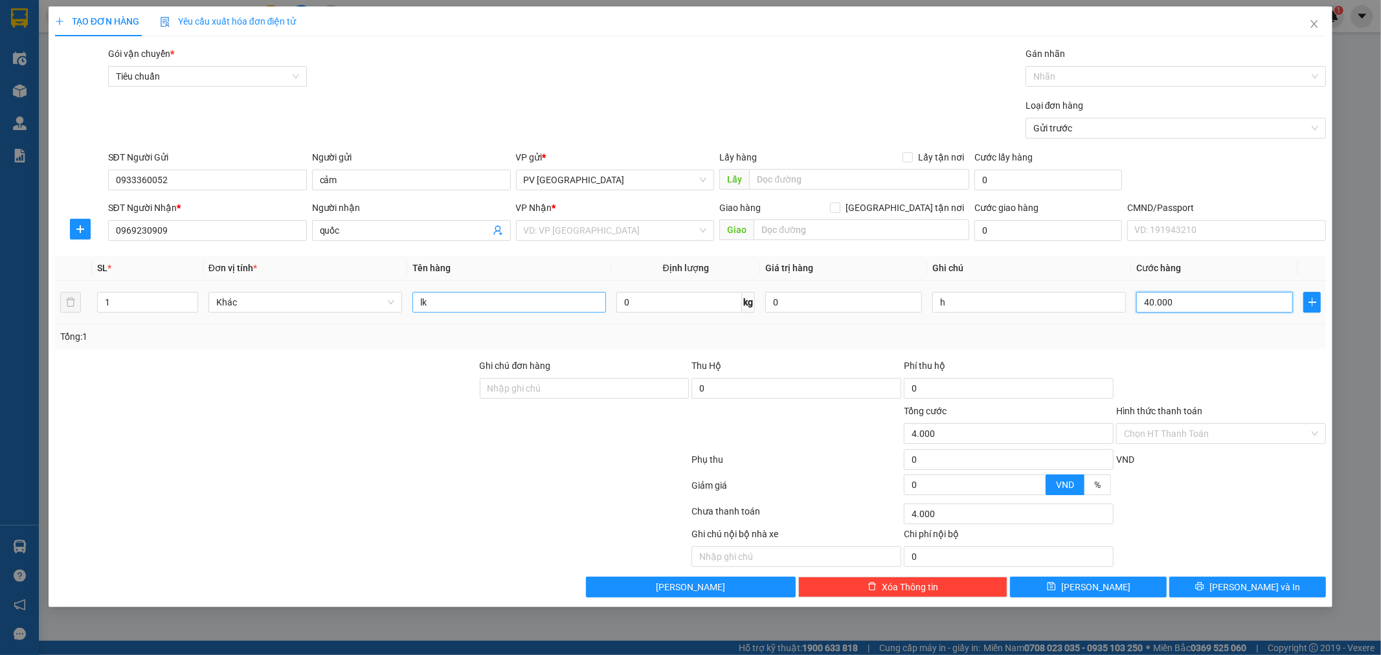
type input "40.000"
click at [1271, 592] on span "[PERSON_NAME] và In" at bounding box center [1254, 587] width 91 height 14
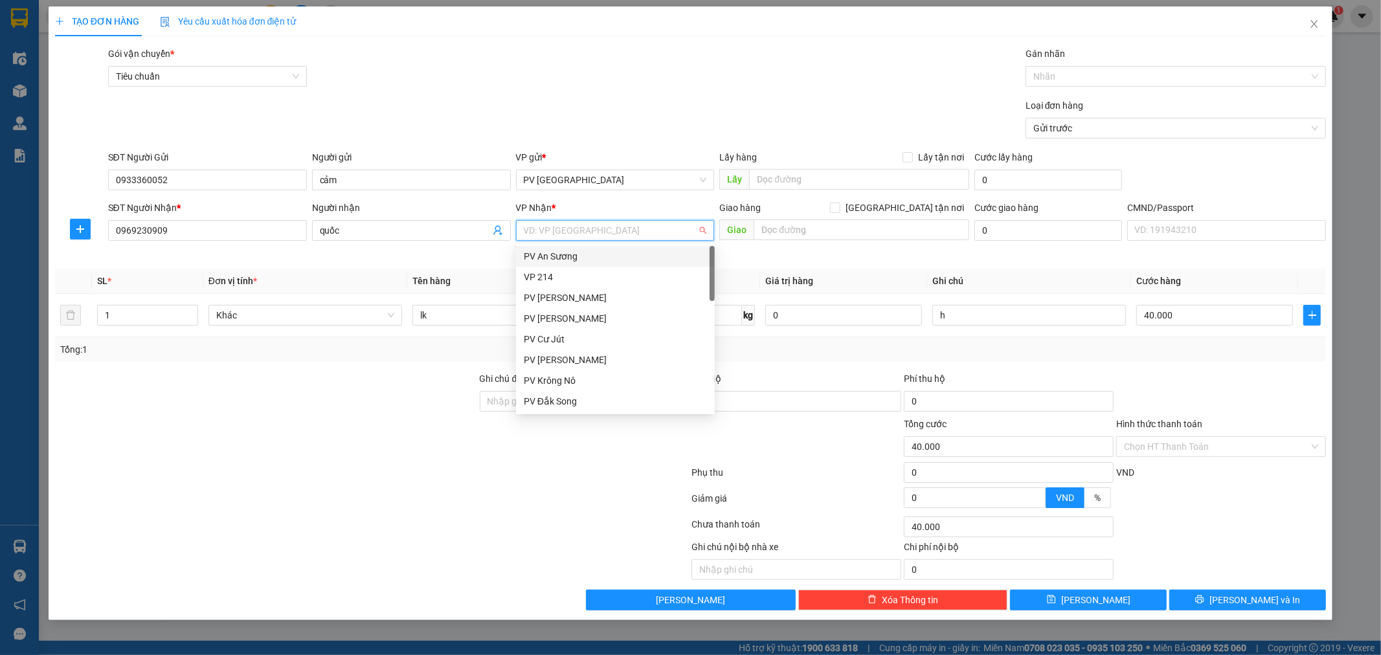
click at [597, 236] on input "search" at bounding box center [611, 230] width 174 height 19
type input "dm"
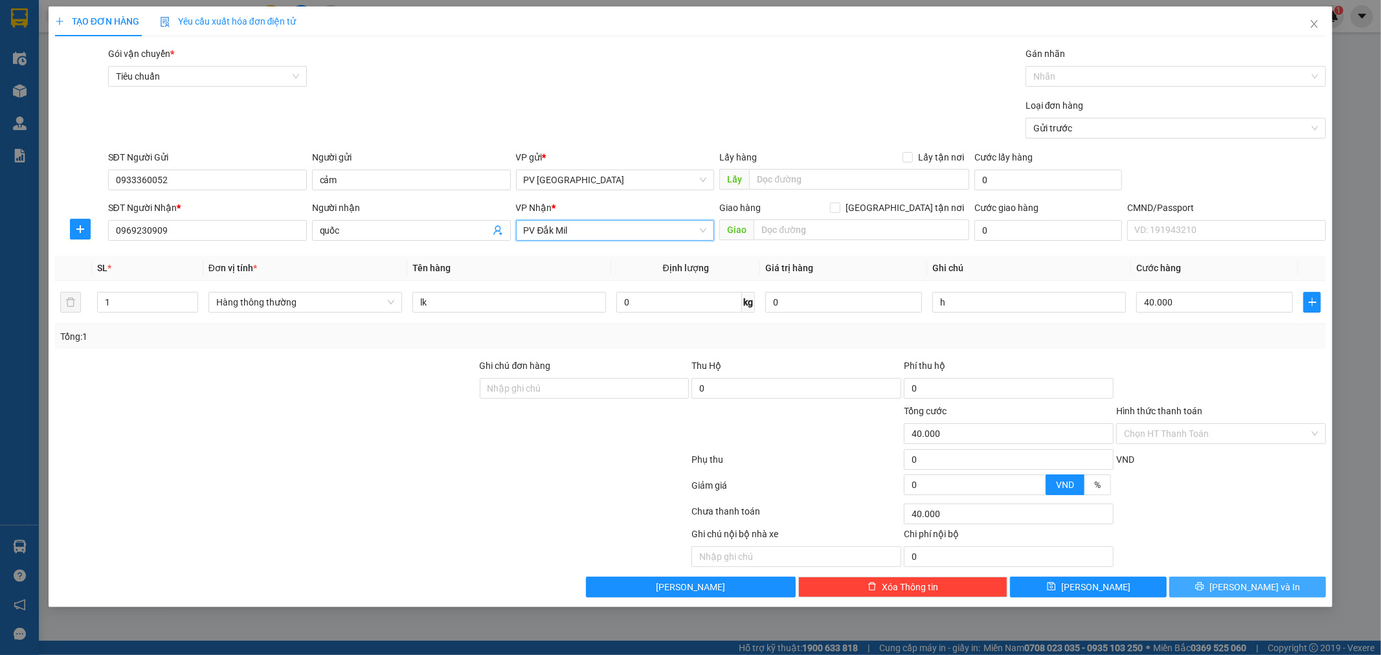
click at [1263, 588] on span "[PERSON_NAME] và In" at bounding box center [1254, 587] width 91 height 14
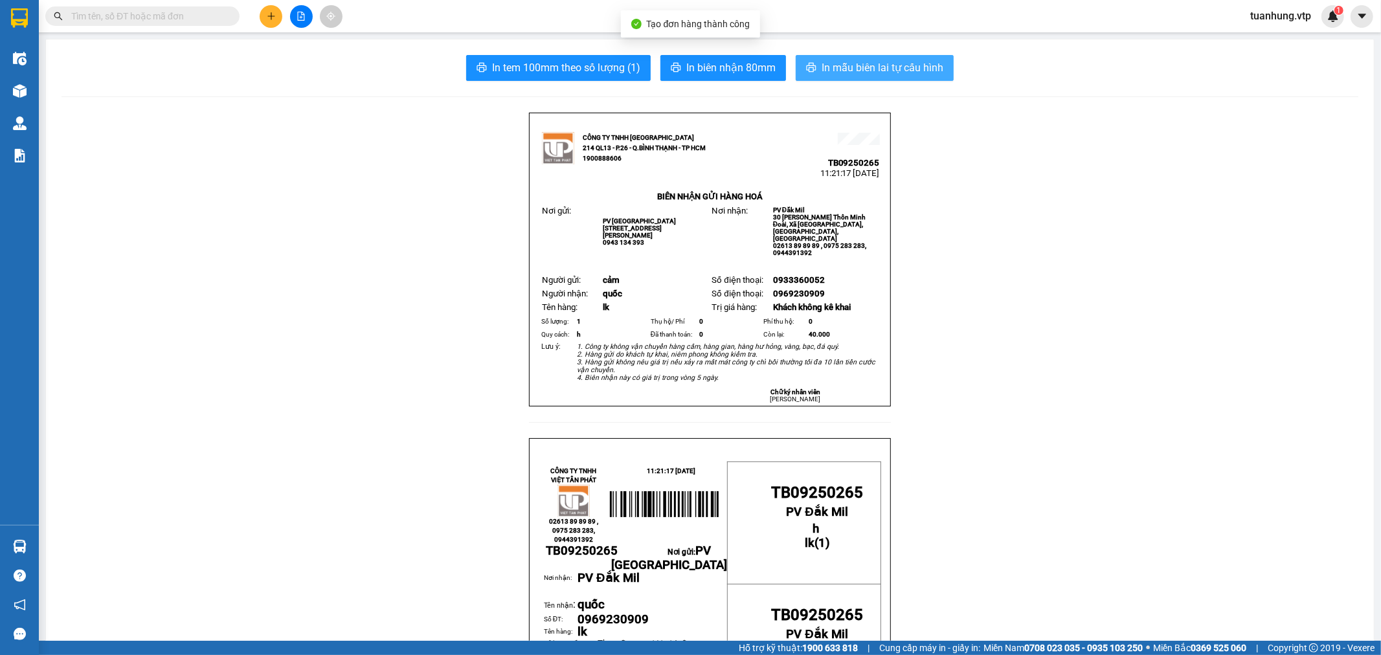
click at [851, 65] on span "In mẫu biên lai tự cấu hình" at bounding box center [882, 68] width 122 height 16
click at [262, 20] on button at bounding box center [271, 16] width 23 height 23
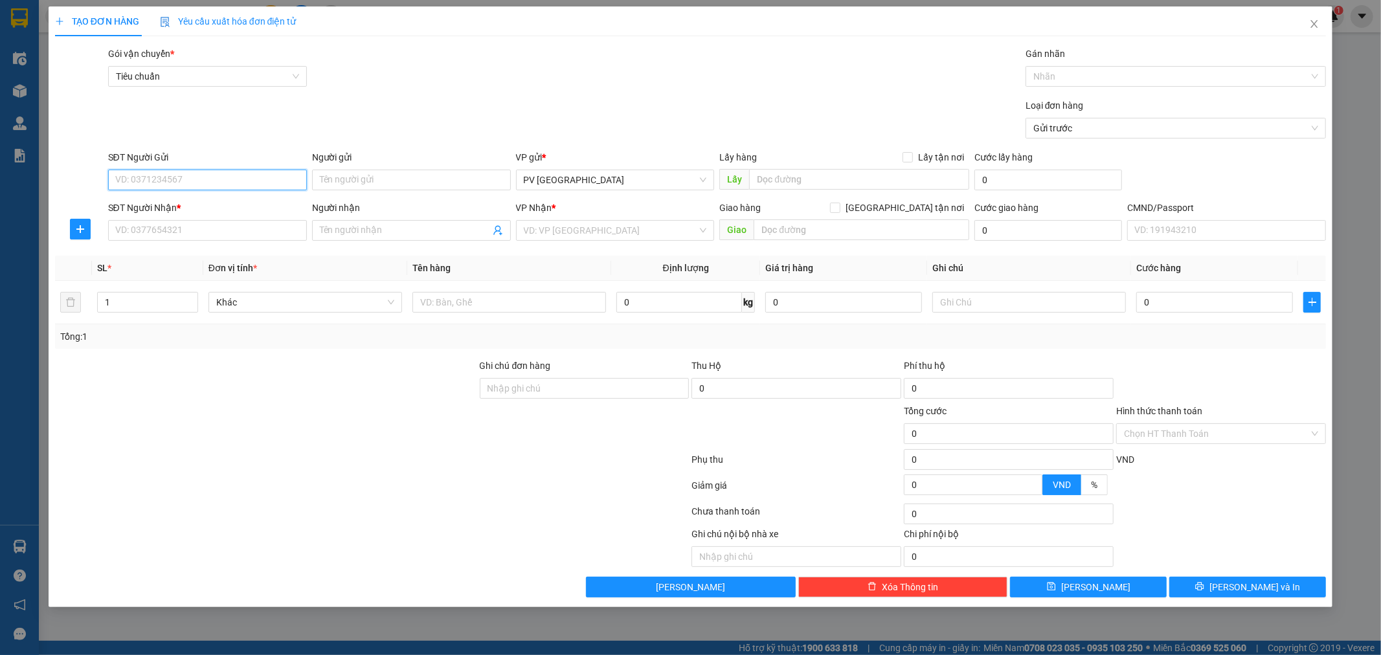
click at [264, 179] on input "SĐT Người Gửi" at bounding box center [207, 180] width 199 height 21
click at [251, 210] on div "0343741201 - thịnh" at bounding box center [207, 206] width 183 height 14
type input "0343741201"
type input "thịnh"
type input "0362267117"
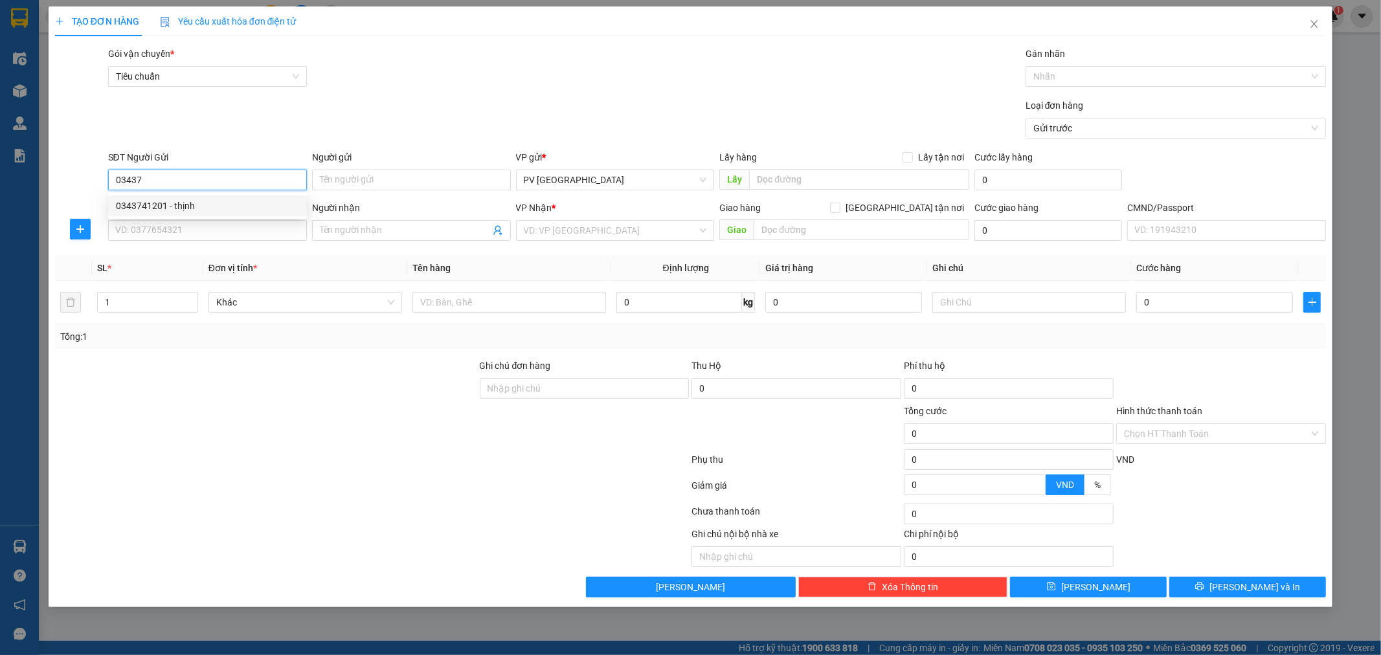
type input "phi"
type input "0343741201"
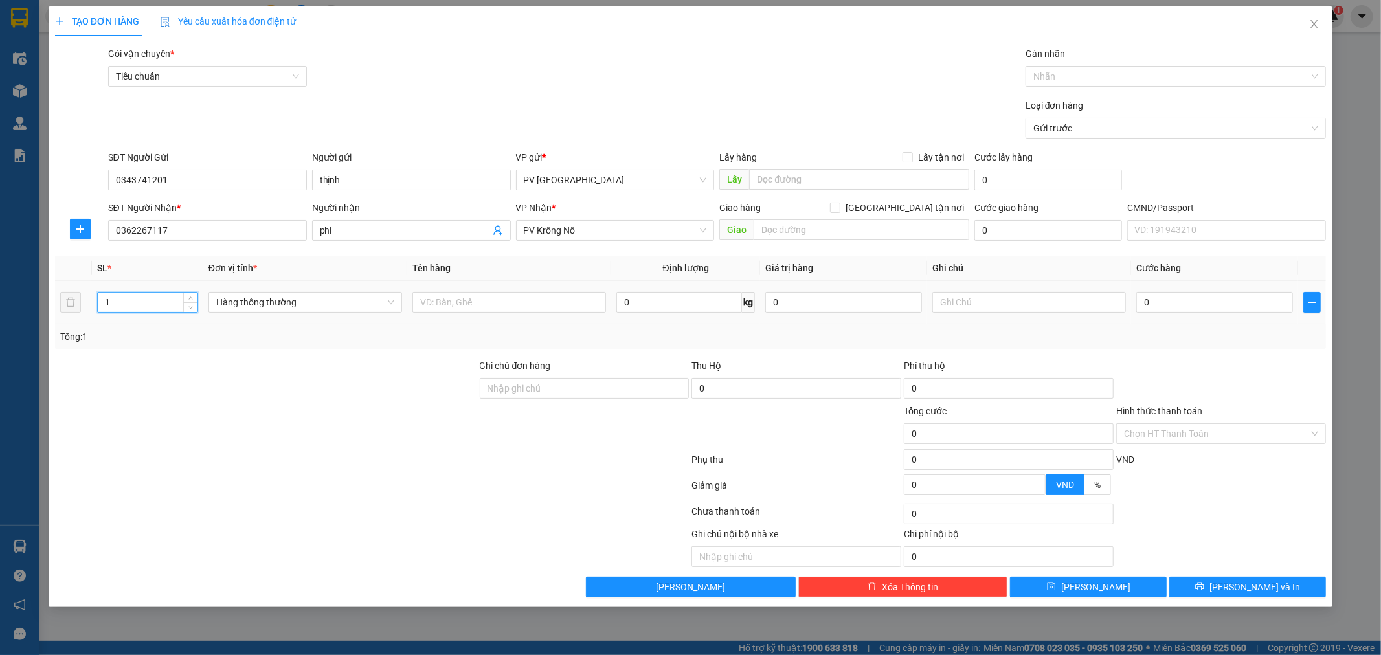
click at [111, 303] on input "1" at bounding box center [148, 302] width 100 height 19
type input "2"
type input "bún"
type input "b"
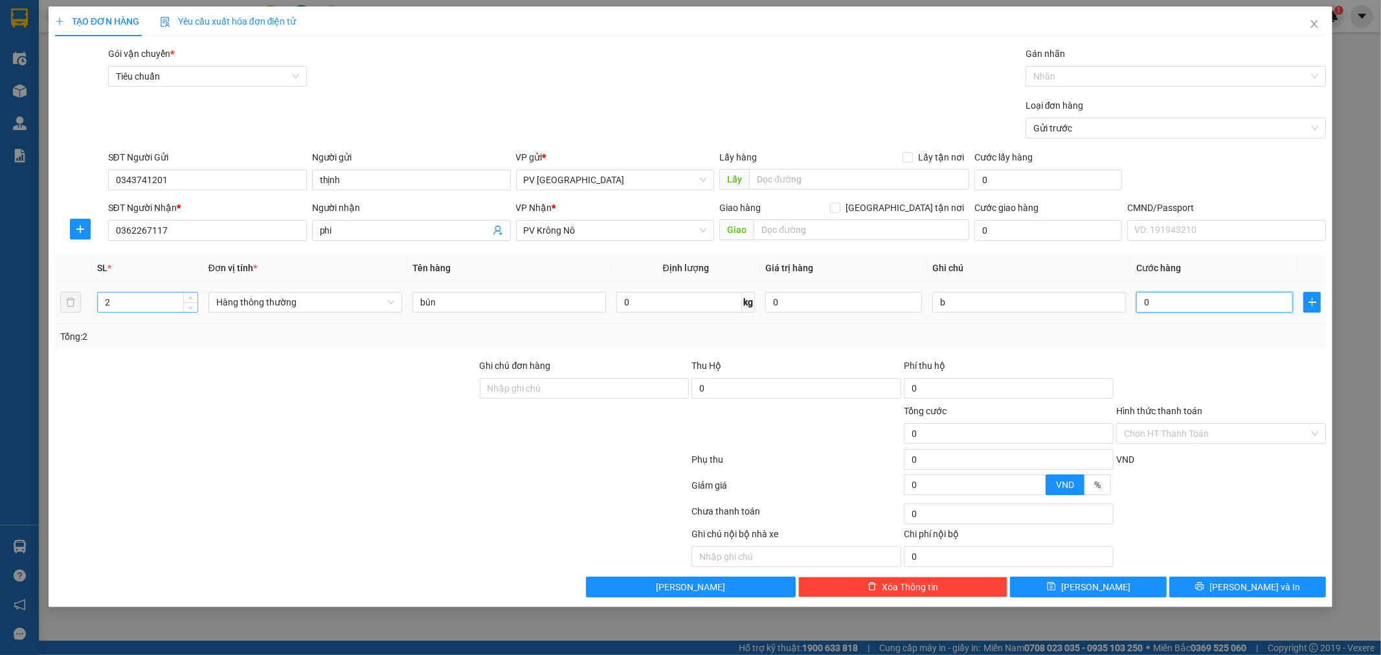
type input "1"
type input "10"
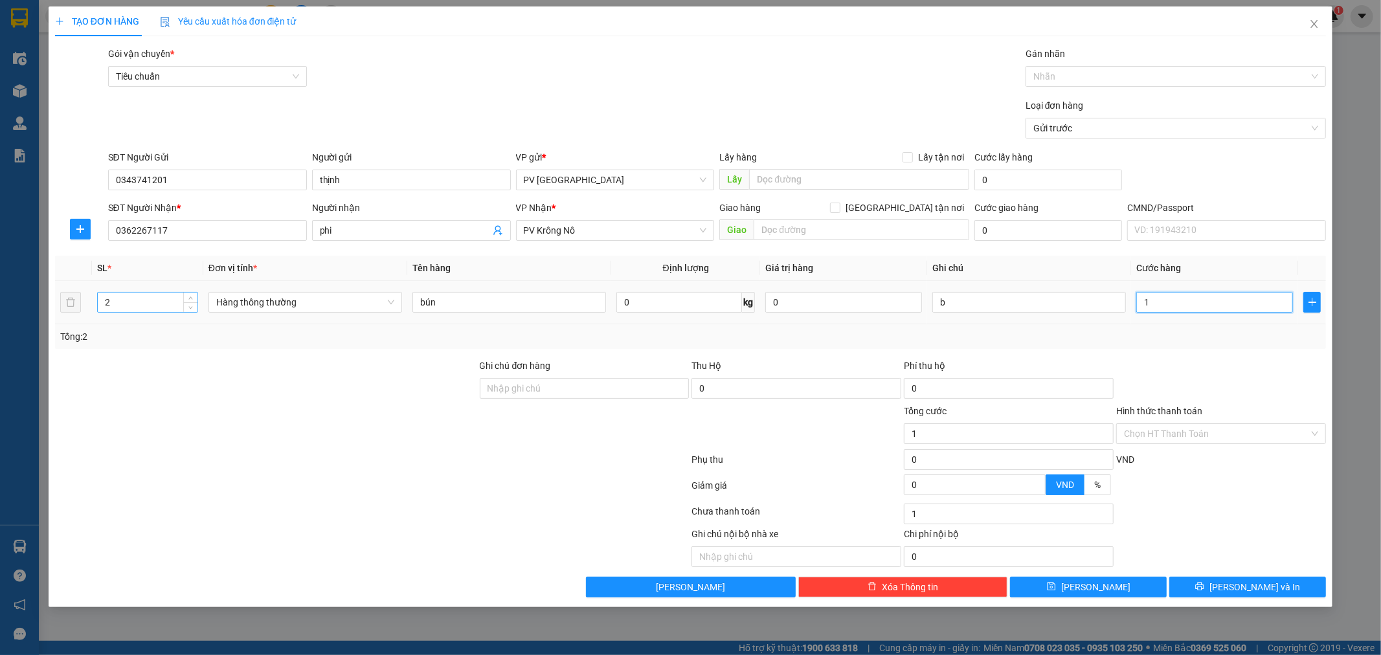
type input "10"
type input "100"
type input "1.000"
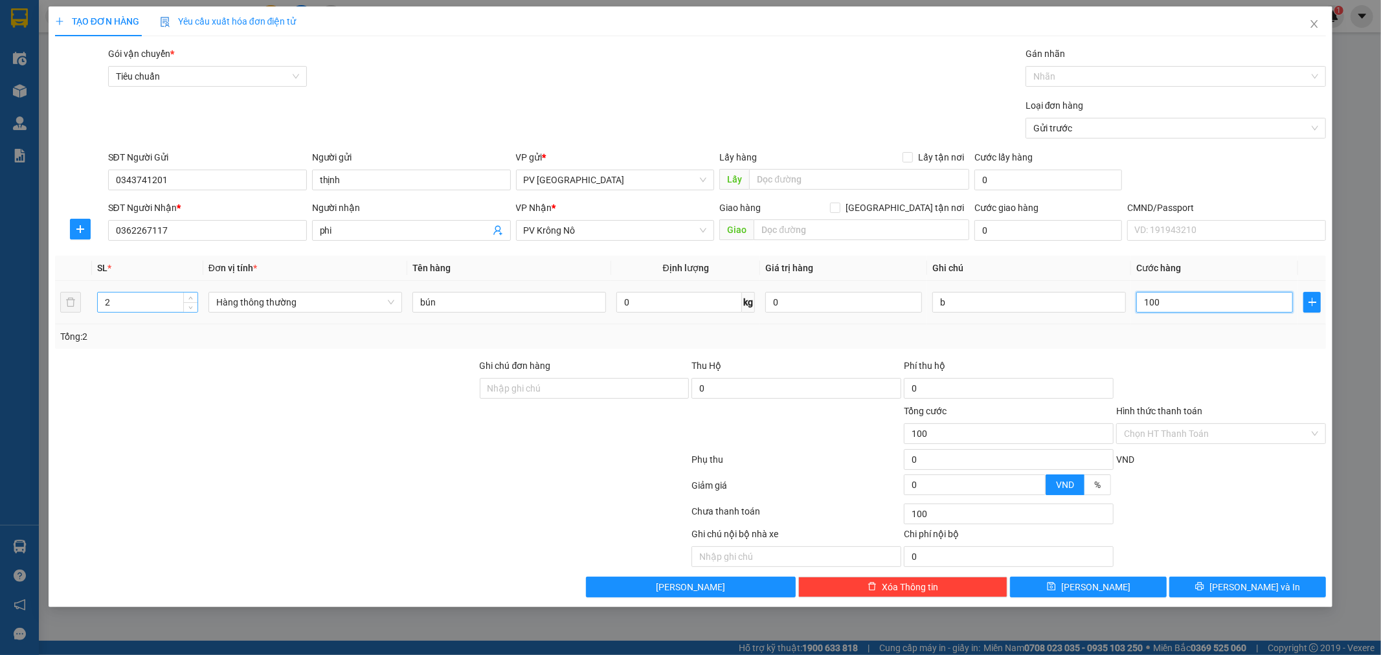
type input "1.000"
type input "10.000"
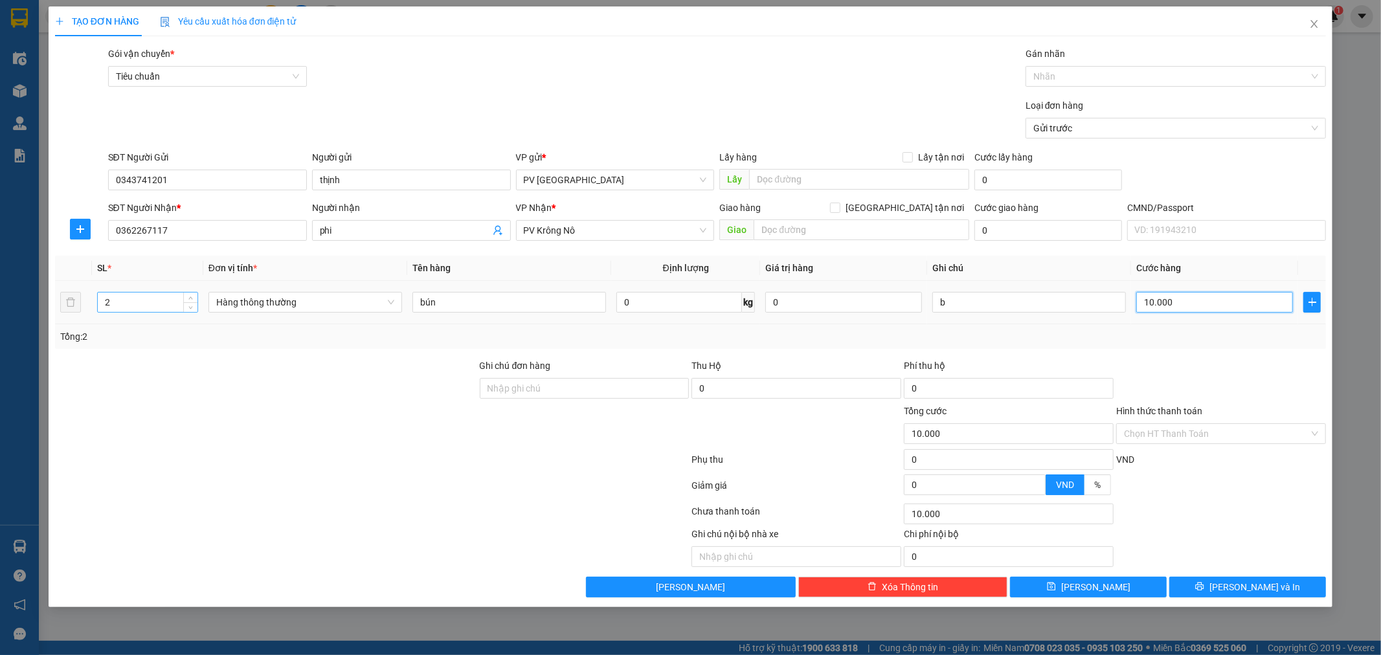
type input "100.000"
click at [1242, 592] on span "[PERSON_NAME] và In" at bounding box center [1254, 587] width 91 height 14
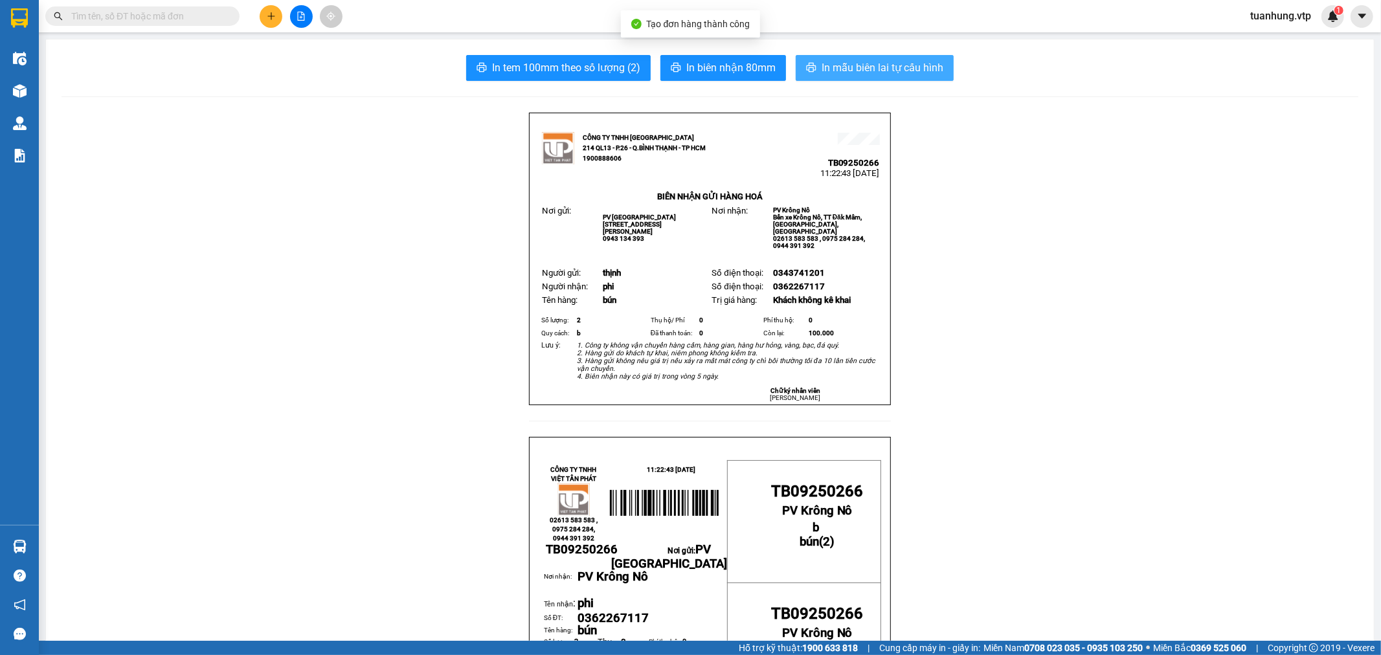
click at [850, 62] on span "In mẫu biên lai tự cấu hình" at bounding box center [882, 68] width 122 height 16
click at [273, 14] on icon "plus" at bounding box center [271, 16] width 9 height 9
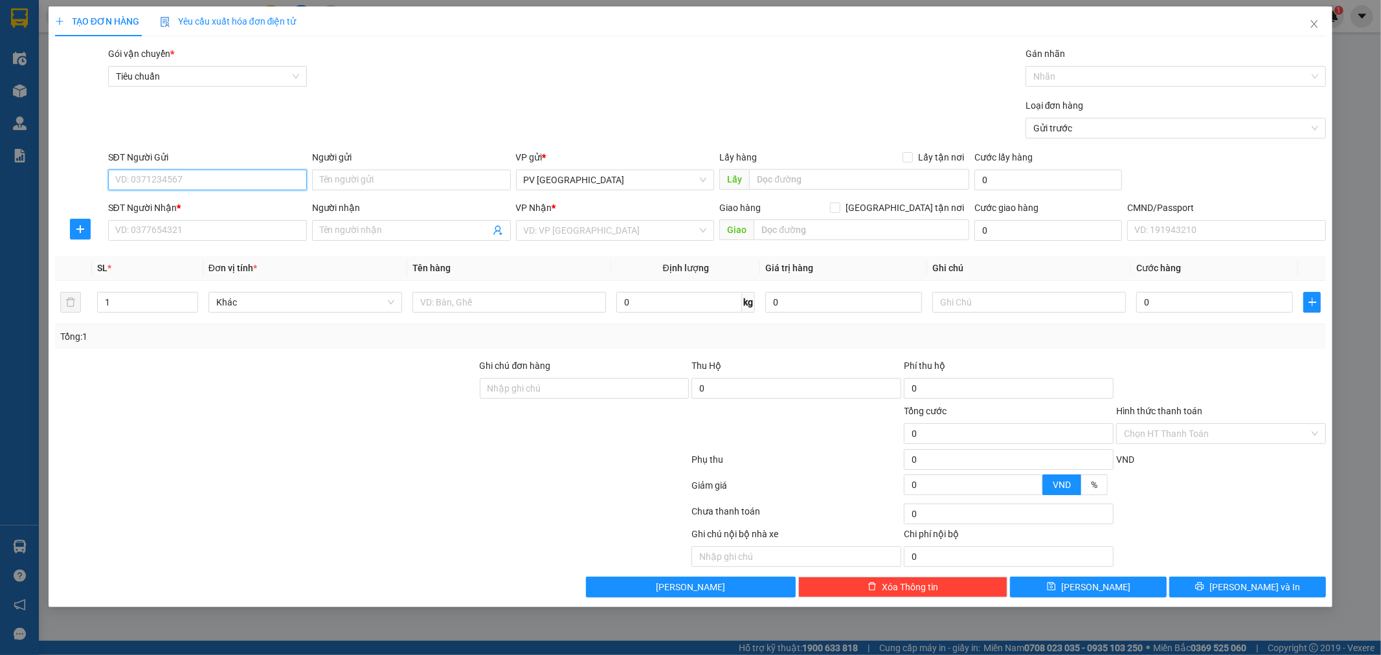
click at [295, 182] on input "SĐT Người Gửi" at bounding box center [207, 180] width 199 height 21
type input "0968373505"
type input "phượng"
type input "0976508339"
type input "thảo nguyên"
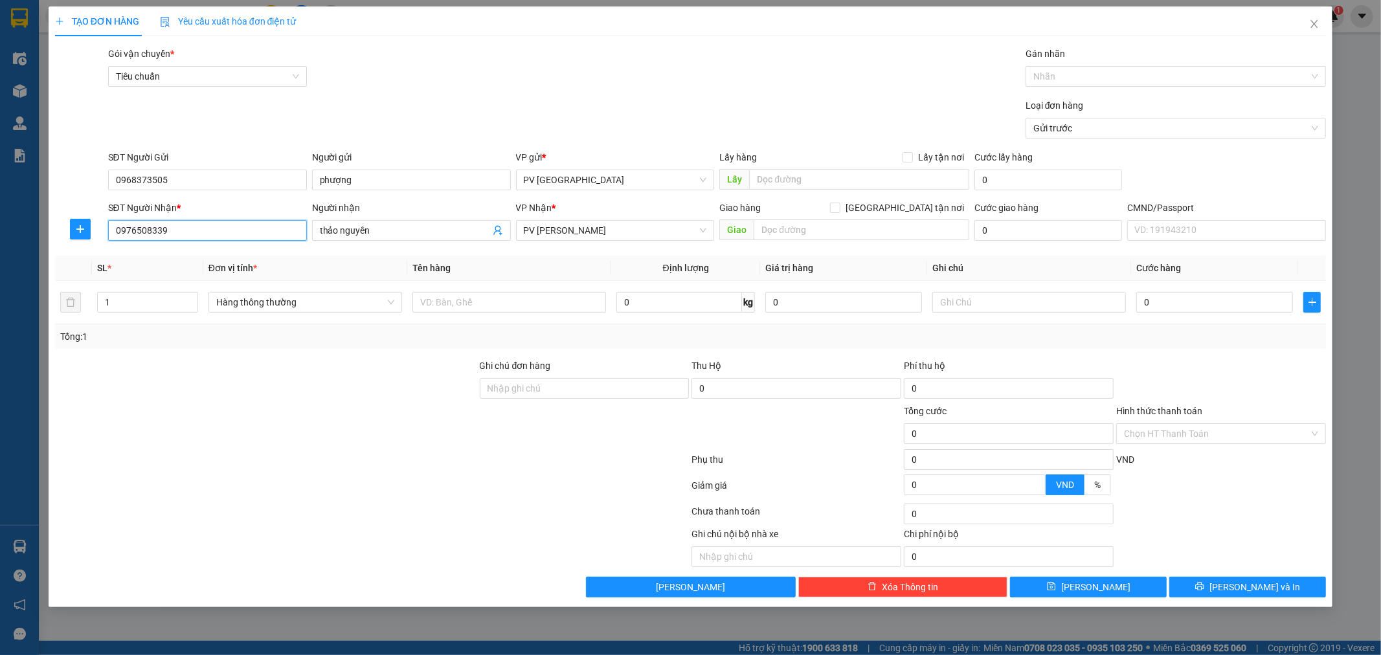
drag, startPoint x: 175, startPoint y: 245, endPoint x: 87, endPoint y: 272, distance: 91.5
click at [87, 272] on div "Transit Pickup Surcharge Ids Transit Deliver Surcharge Ids Transit Deliver Surc…" at bounding box center [690, 322] width 1271 height 551
type input "0348325701"
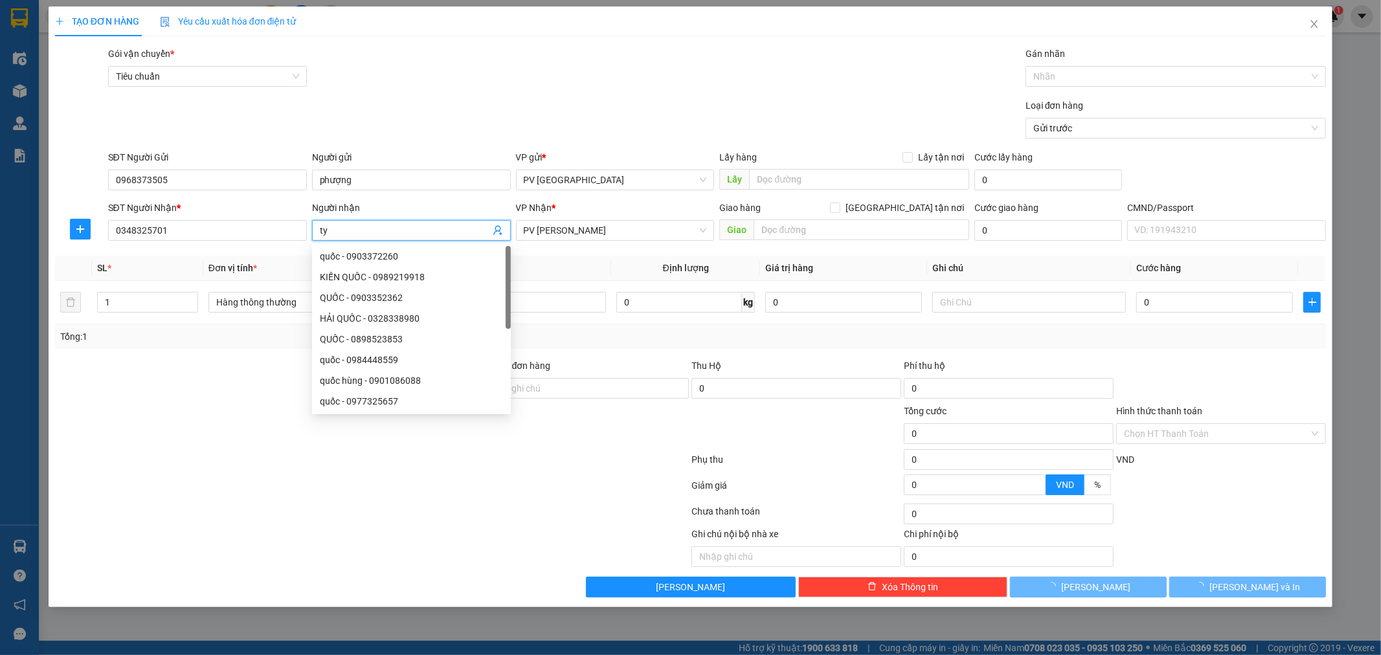
type input "t"
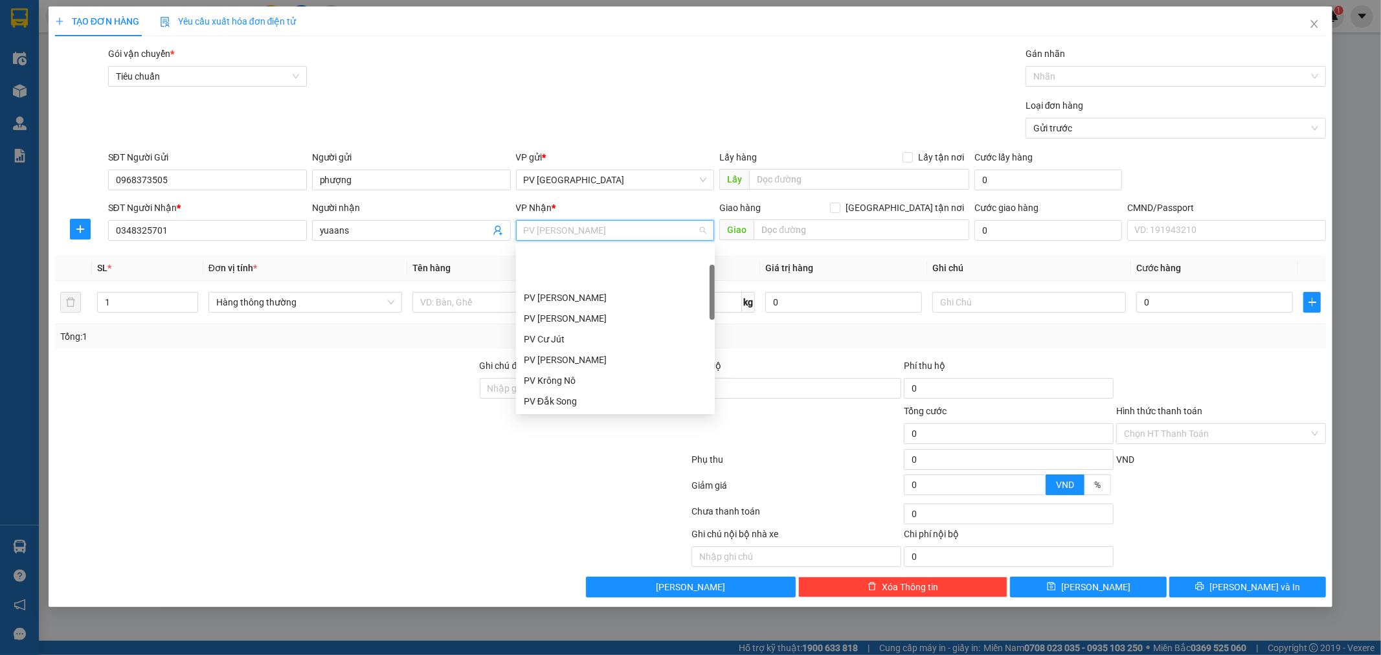
scroll to position [61, 0]
click at [335, 231] on input "yuaans" at bounding box center [405, 230] width 170 height 14
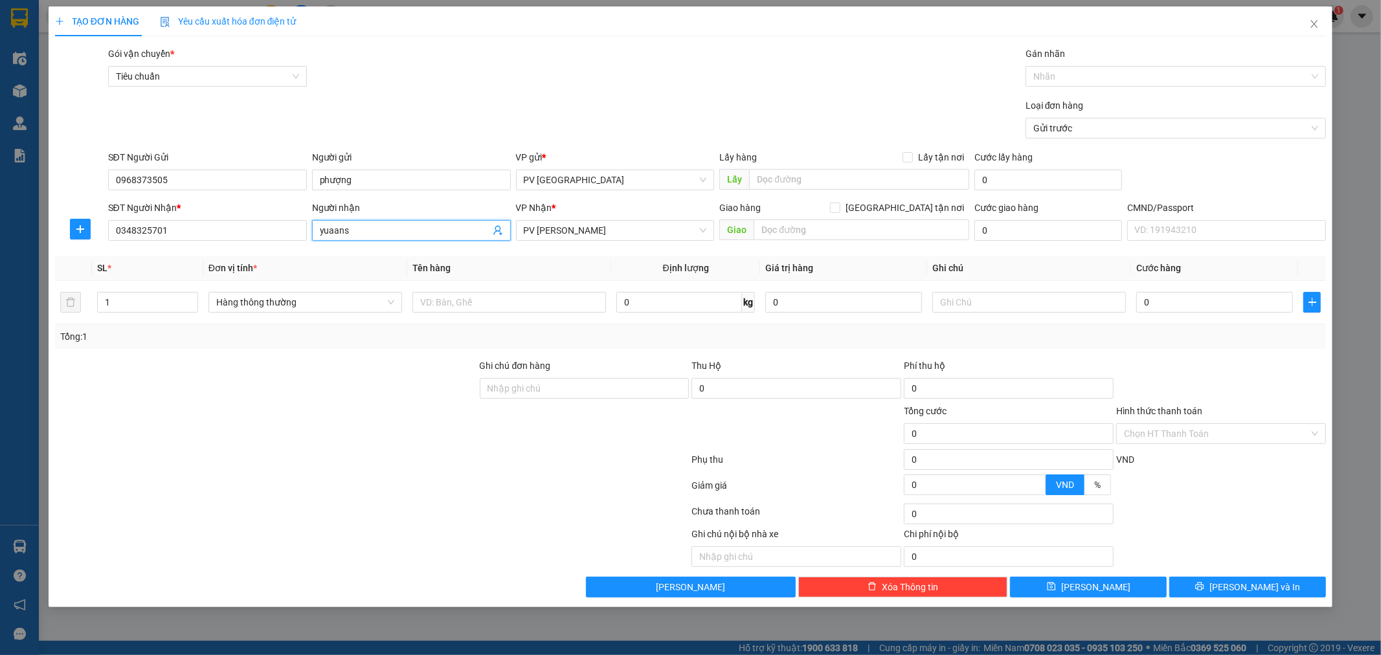
drag, startPoint x: 366, startPoint y: 229, endPoint x: 307, endPoint y: 254, distance: 63.8
click at [307, 254] on div "Transit Pickup Surcharge Ids Transit Deliver Surcharge Ids Transit Deliver Surc…" at bounding box center [690, 322] width 1271 height 551
type input "tuấn"
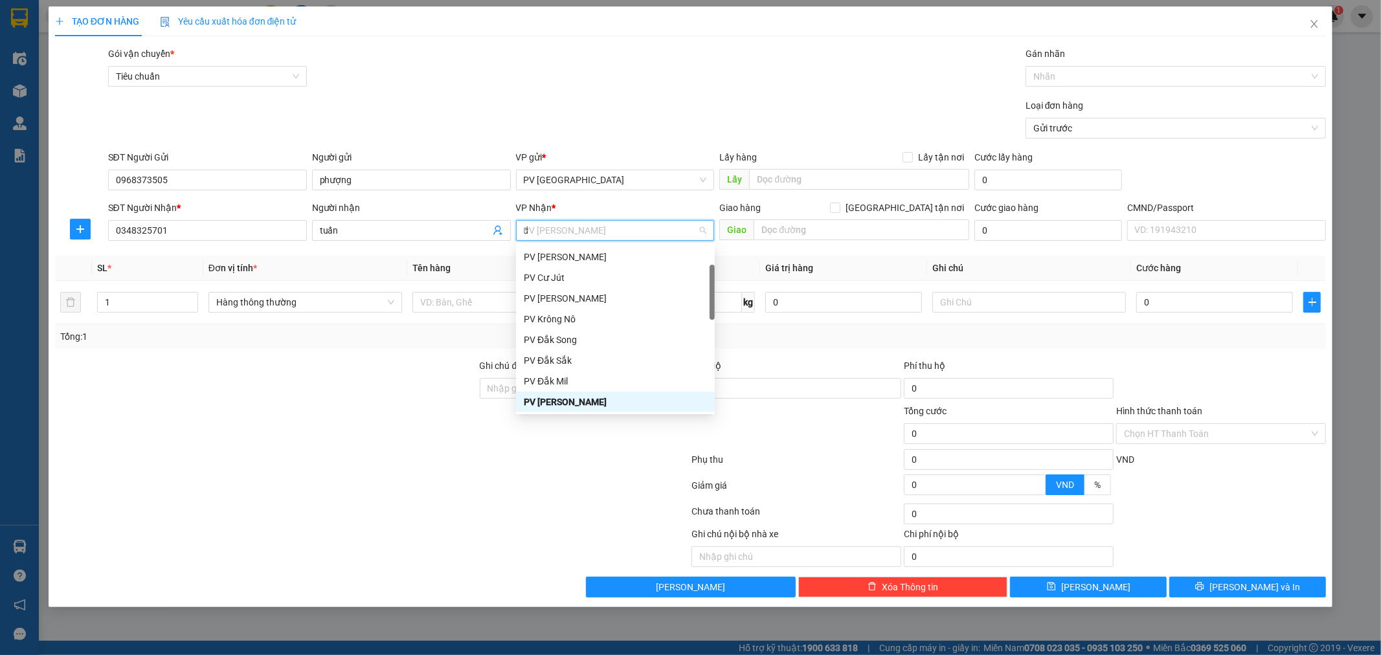
scroll to position [52, 0]
type input "ds"
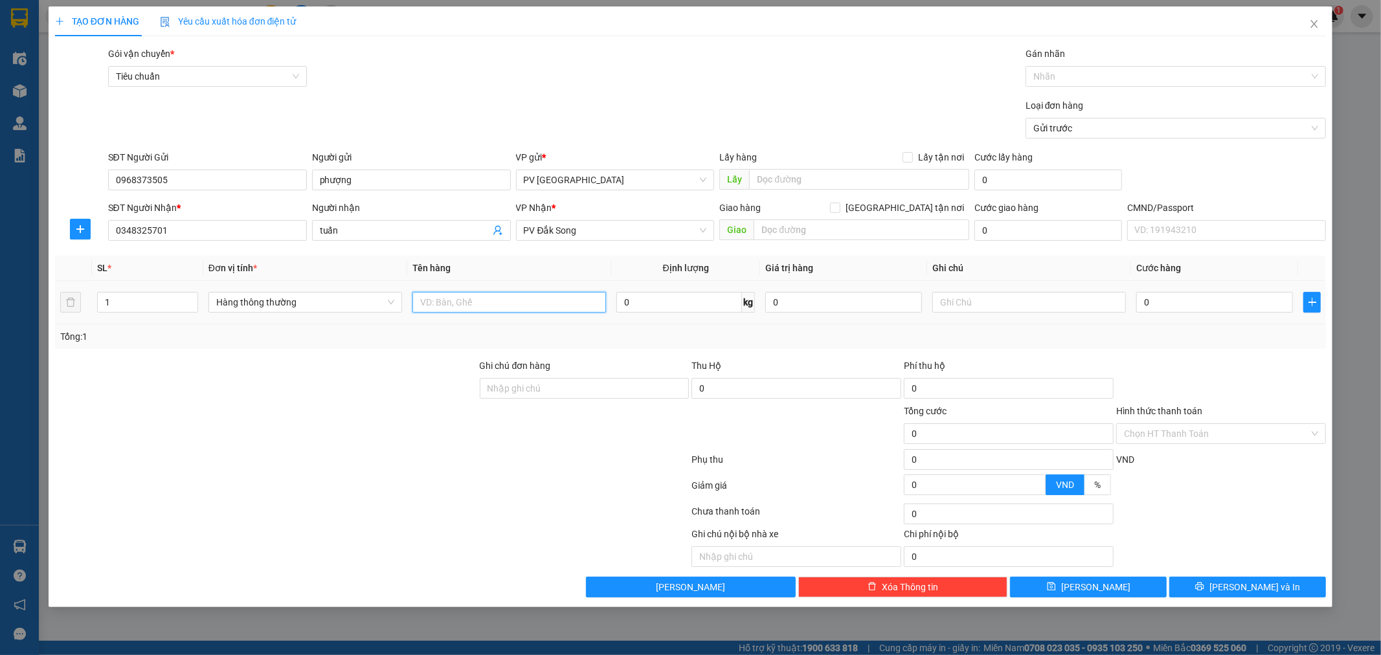
click at [454, 308] on input "text" at bounding box center [509, 302] width 194 height 21
type input "n"
type input "ga lạnh"
type input "t"
type input "5"
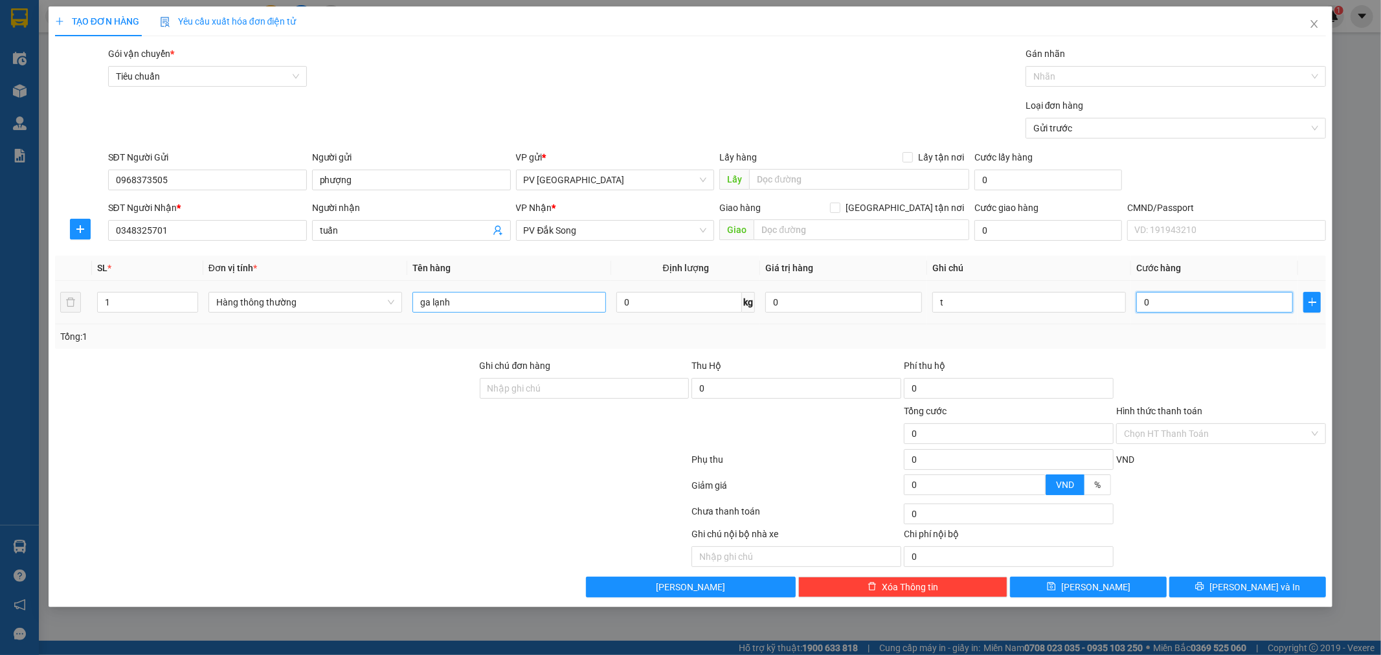
type input "5"
type input "50"
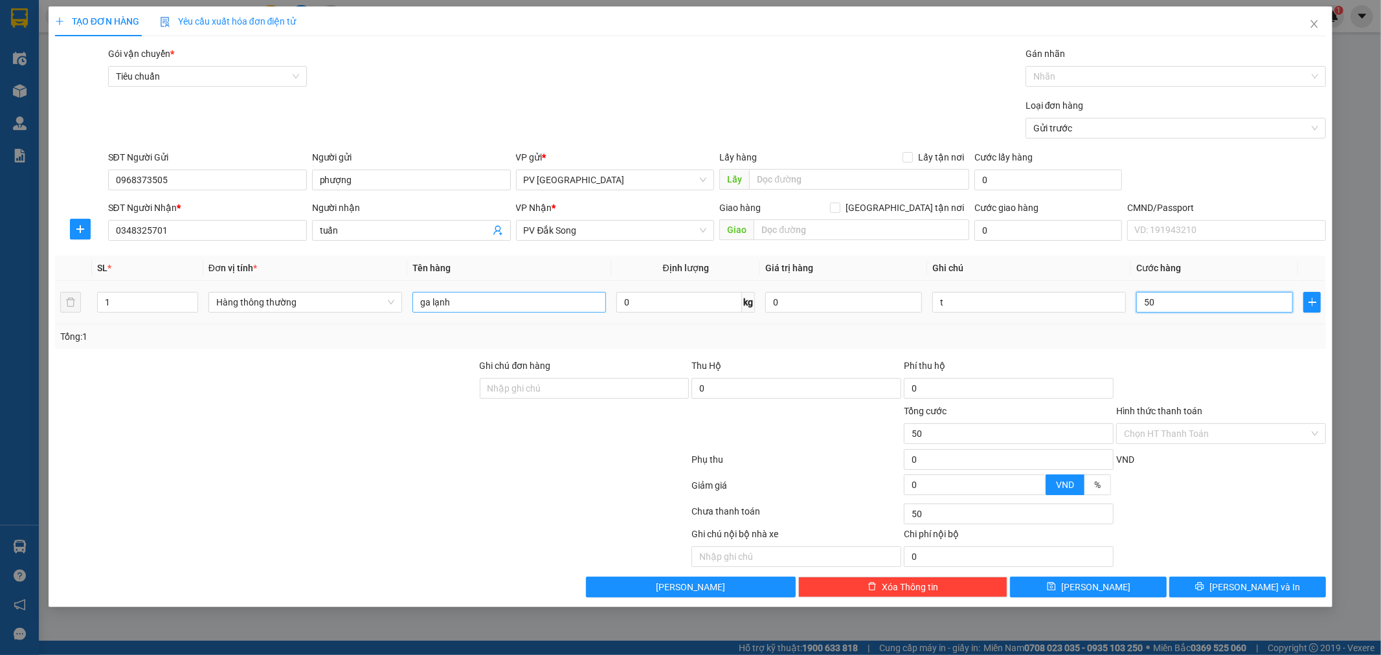
type input "500"
type input "5.000"
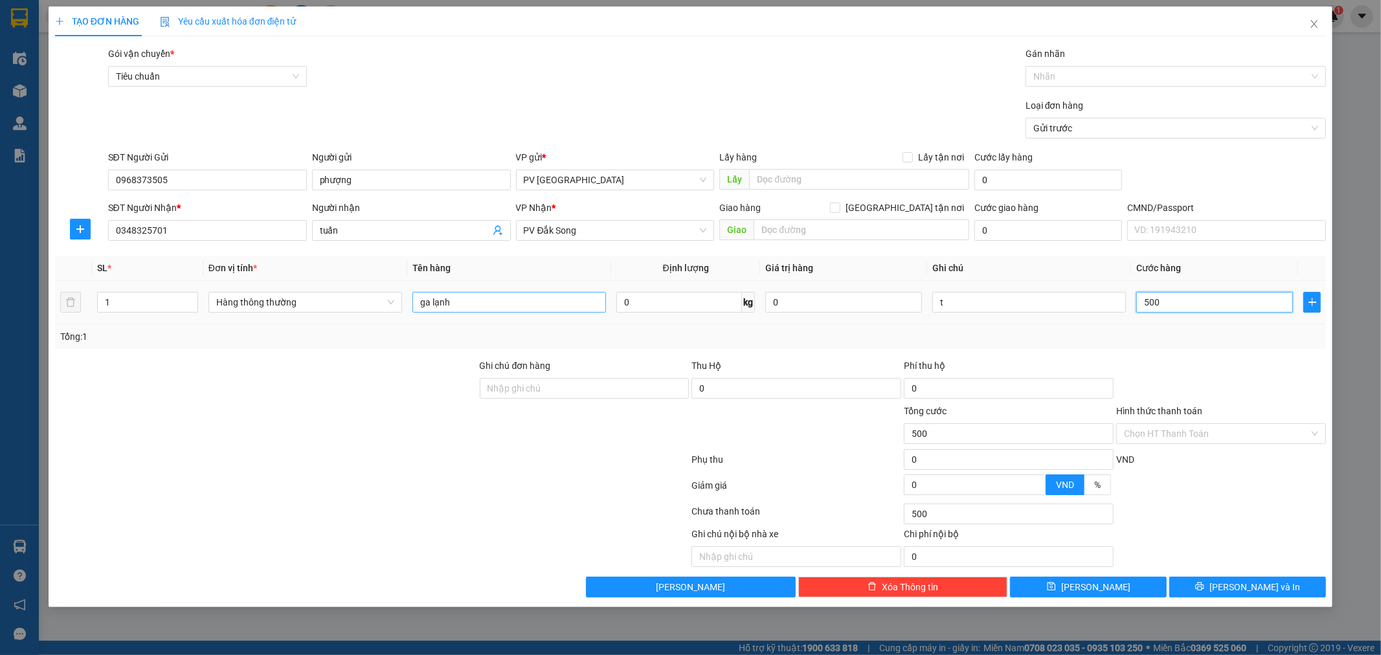
type input "5.000"
type input "50.000"
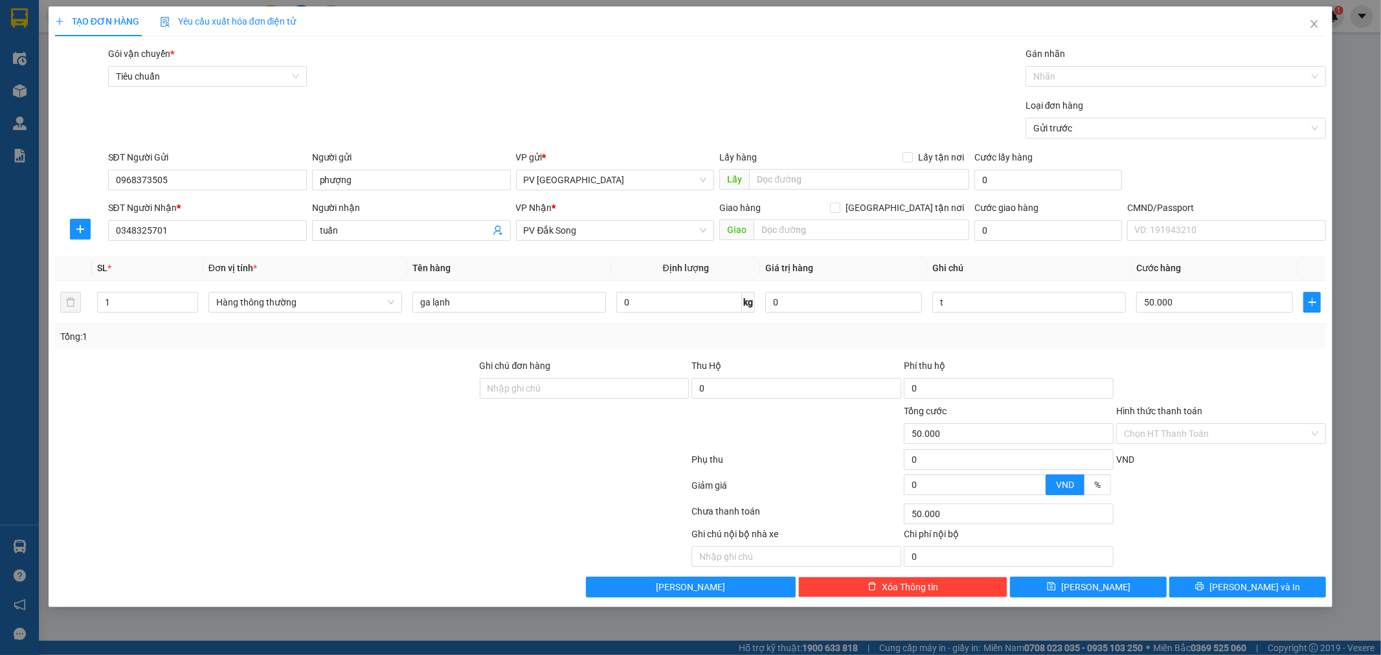
click at [1266, 598] on div "TẠO ĐƠN HÀNG Yêu cầu xuất hóa đơn điện tử Transit Pickup Surcharge Ids Transit …" at bounding box center [691, 306] width 1284 height 601
click at [1256, 585] on span "[PERSON_NAME] và In" at bounding box center [1254, 587] width 91 height 14
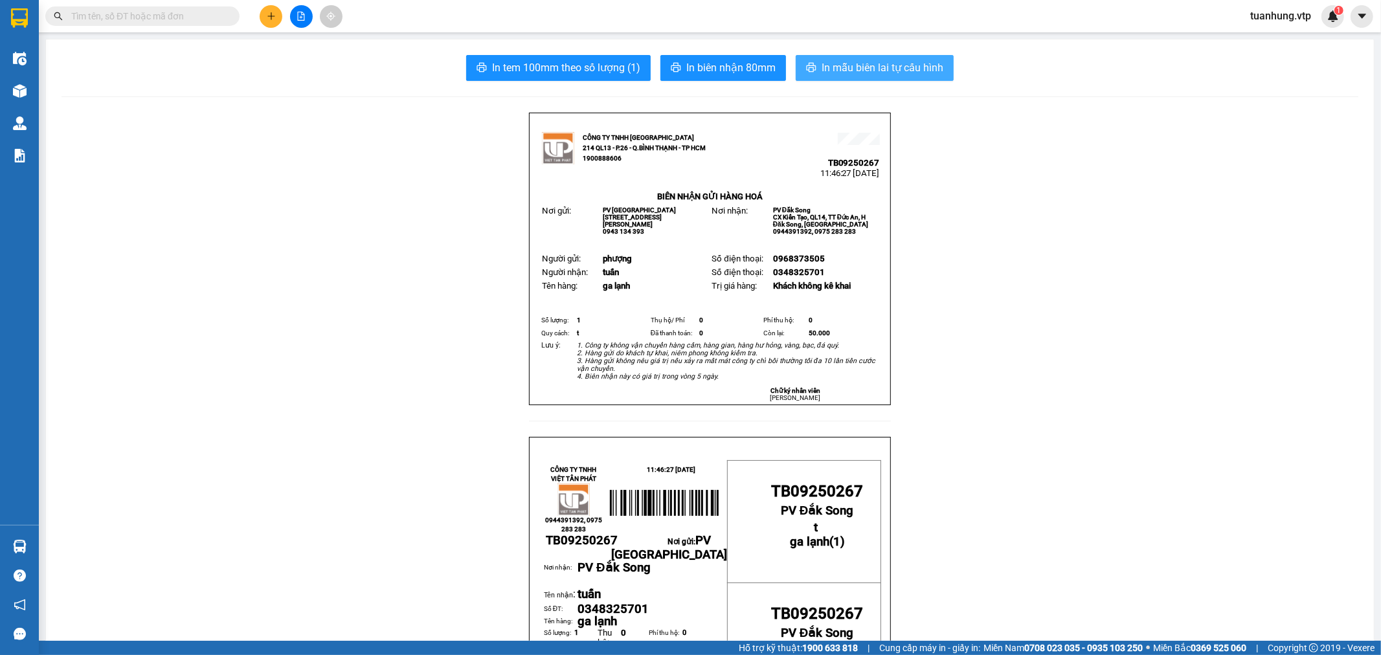
click at [932, 71] on span "In mẫu biên lai tự cấu hình" at bounding box center [882, 68] width 122 height 16
